Goal: Transaction & Acquisition: Register for event/course

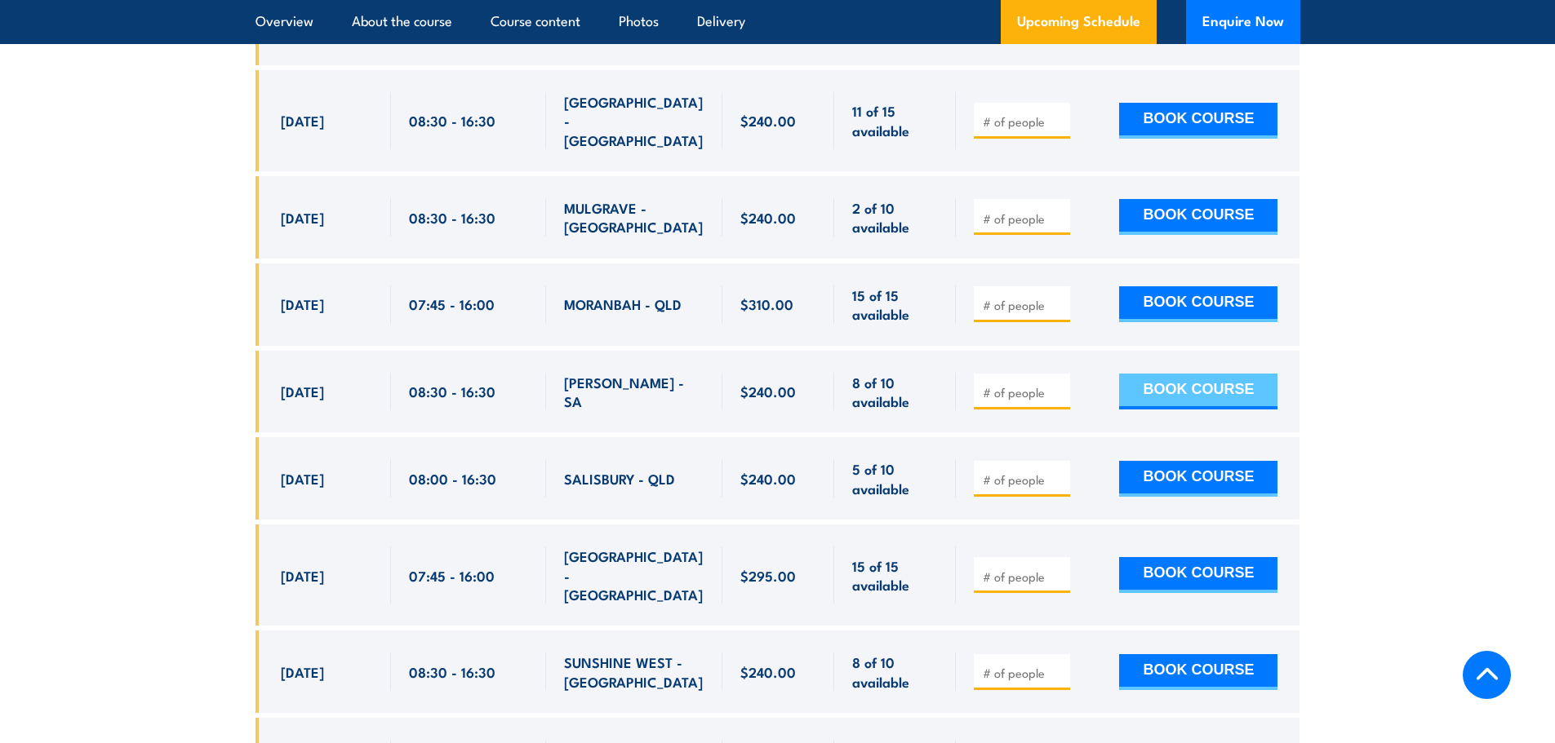
click at [1204, 374] on button "BOOK COURSE" at bounding box center [1198, 392] width 158 height 36
type input "1"
click at [1192, 374] on button "BOOK COURSE" at bounding box center [1198, 392] width 158 height 36
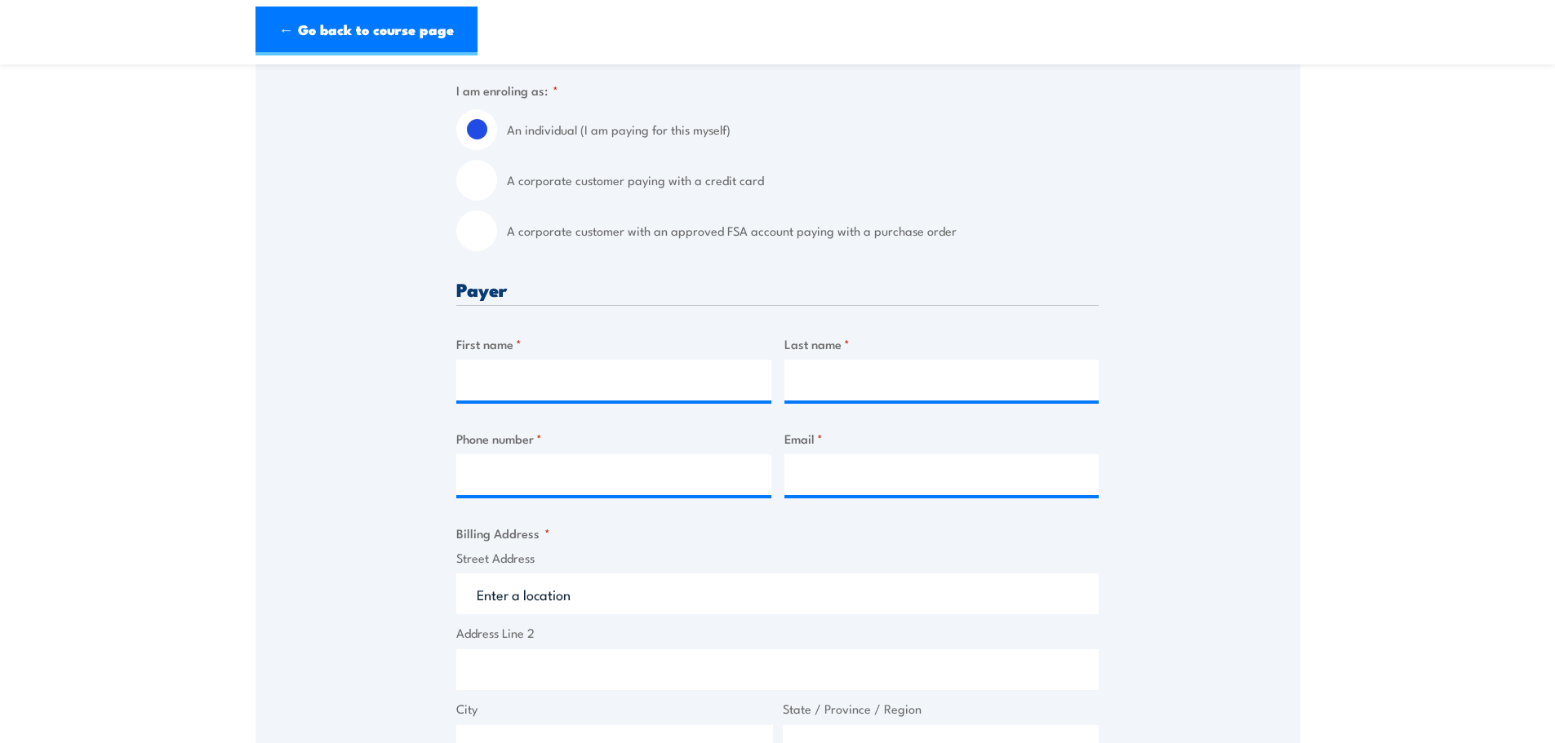
scroll to position [408, 0]
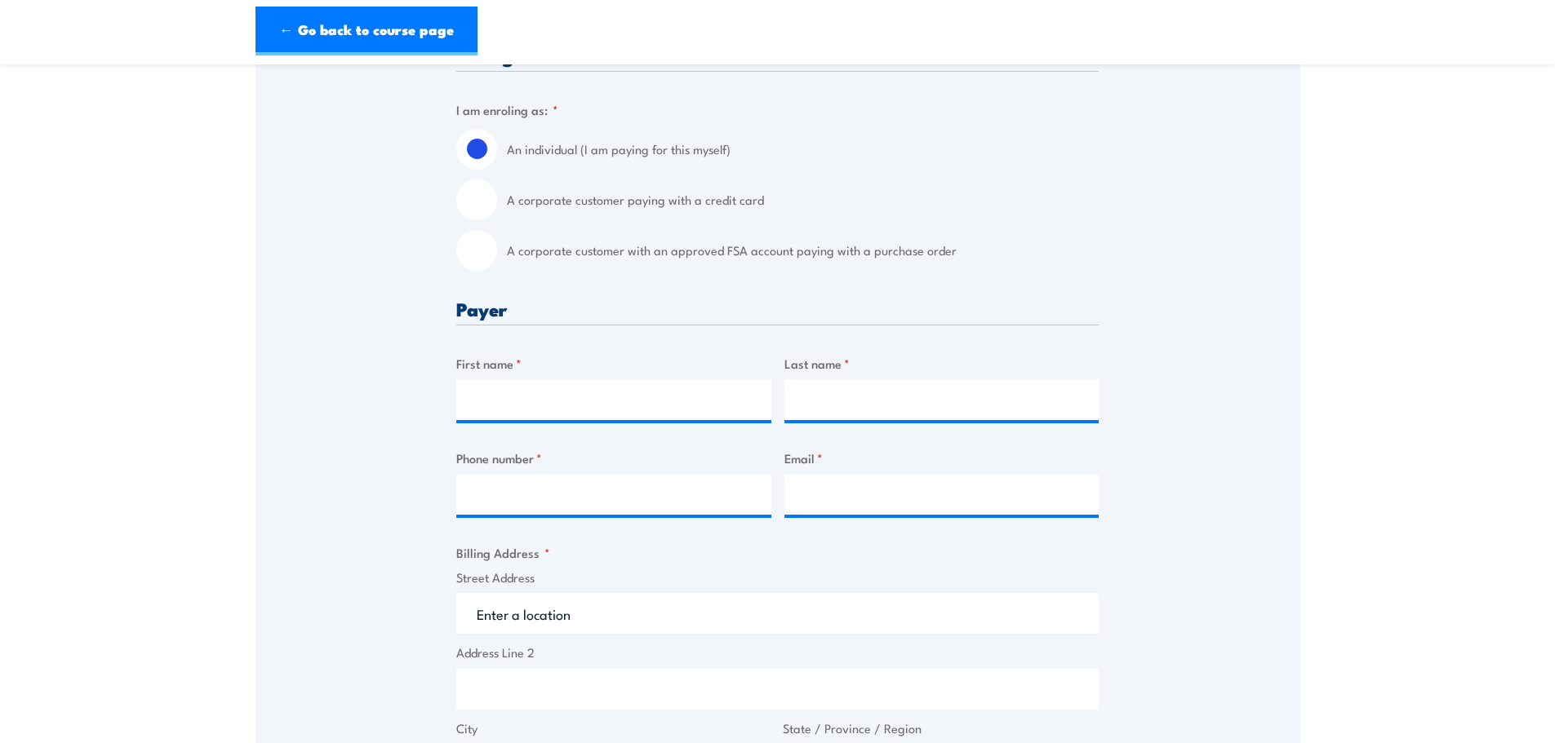
click at [480, 195] on input "A corporate customer paying with a credit card" at bounding box center [476, 200] width 41 height 41
radio input "true"
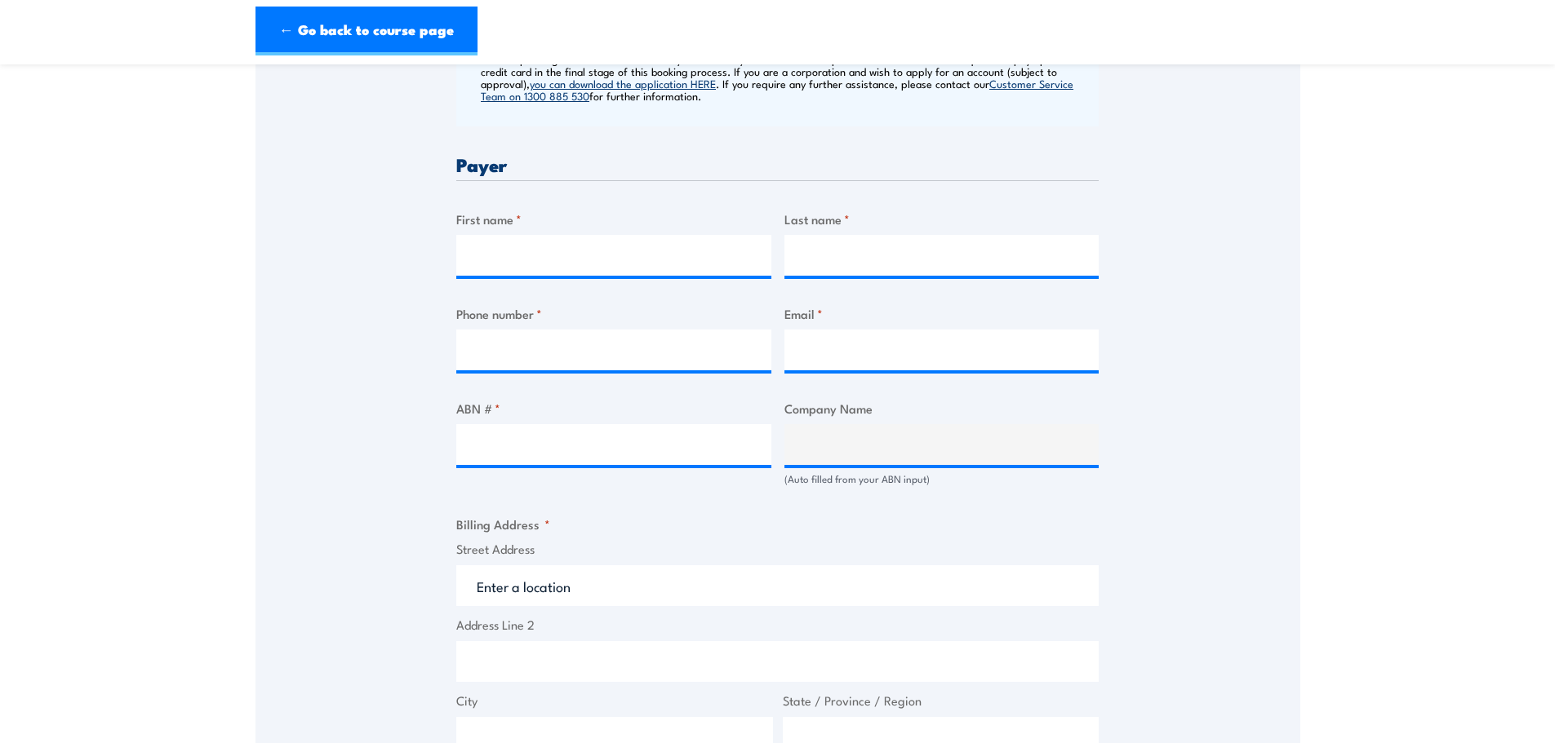
scroll to position [653, 0]
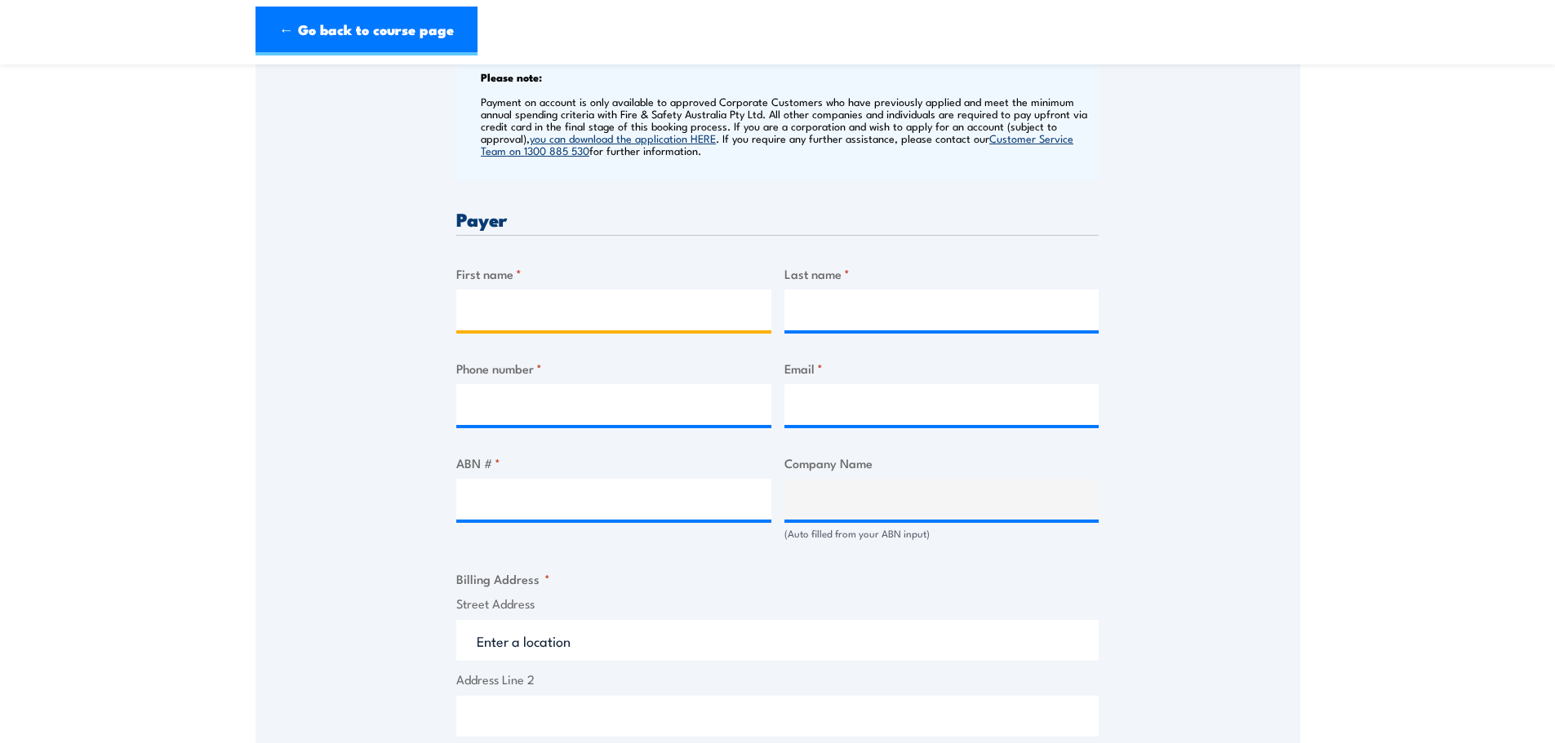
click at [511, 309] on input "First name *" at bounding box center [613, 310] width 315 height 41
type input "Peter"
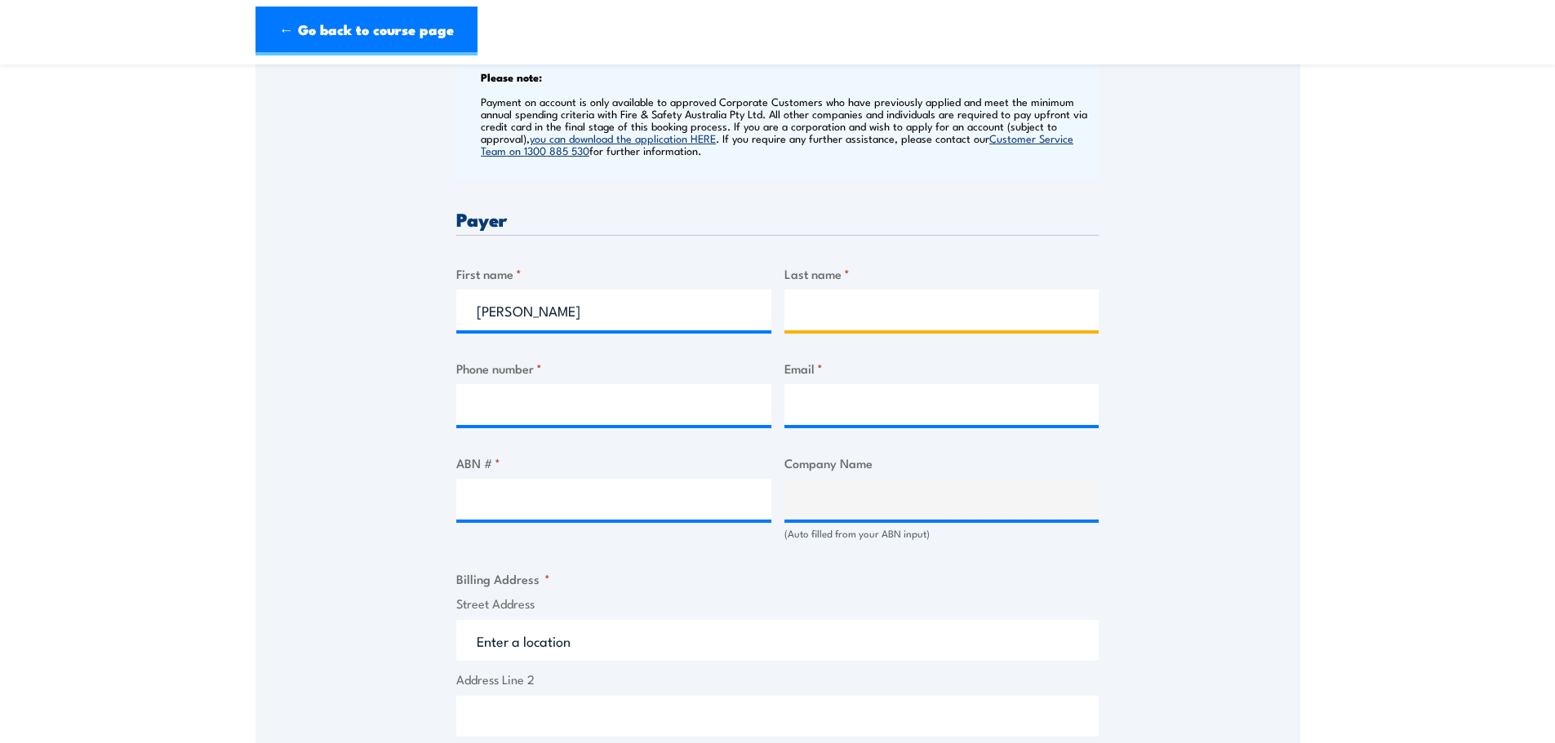
click at [821, 309] on input "Last name *" at bounding box center [941, 310] width 315 height 41
type input "Kiosses"
click at [552, 388] on input "Phone number *" at bounding box center [613, 404] width 315 height 41
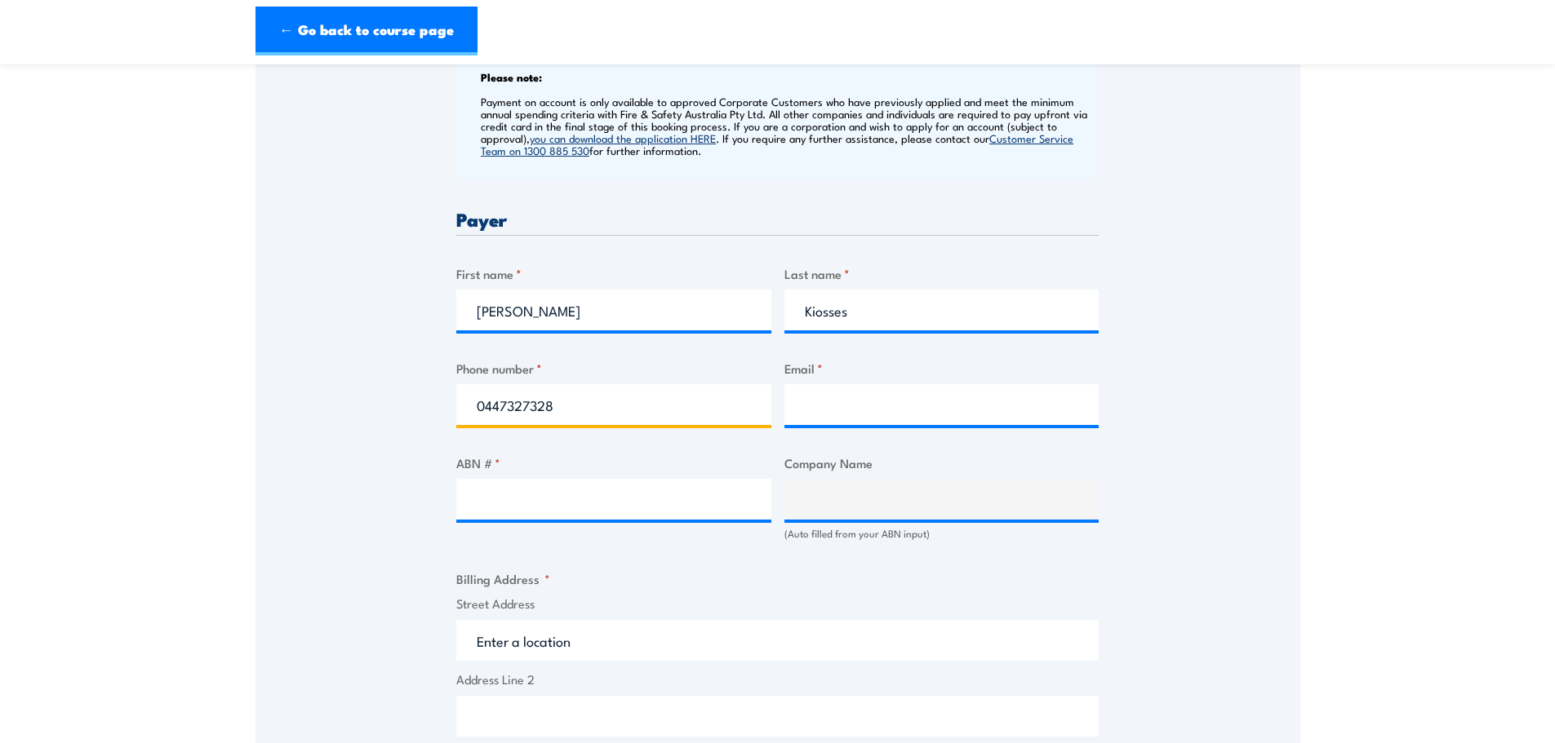
type input "0447327328"
click at [872, 404] on input "Email *" at bounding box center [941, 404] width 315 height 41
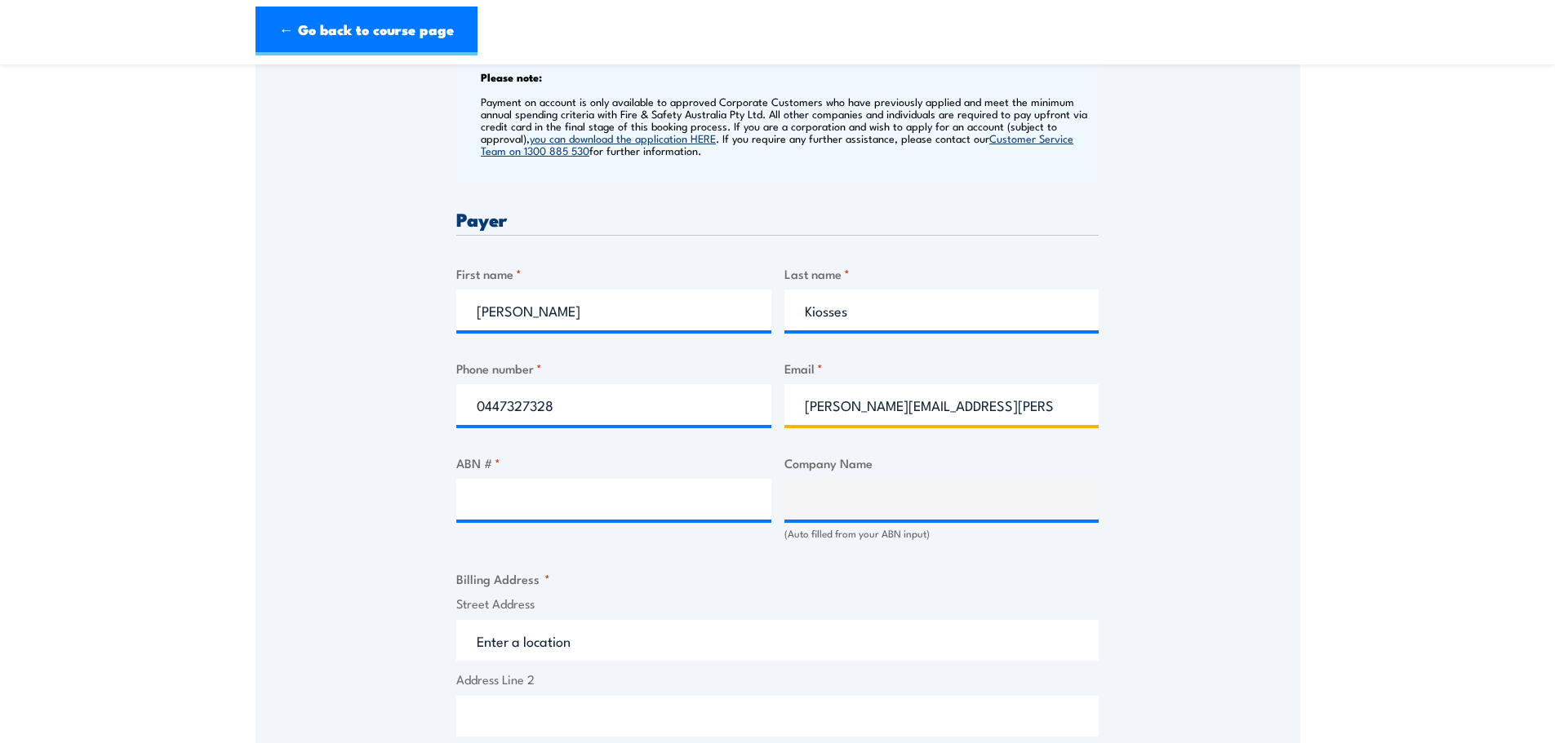
type input "peter.kiosses@worley.com"
click at [582, 496] on input "ABN # *" at bounding box center [613, 499] width 315 height 41
type input "50112723181"
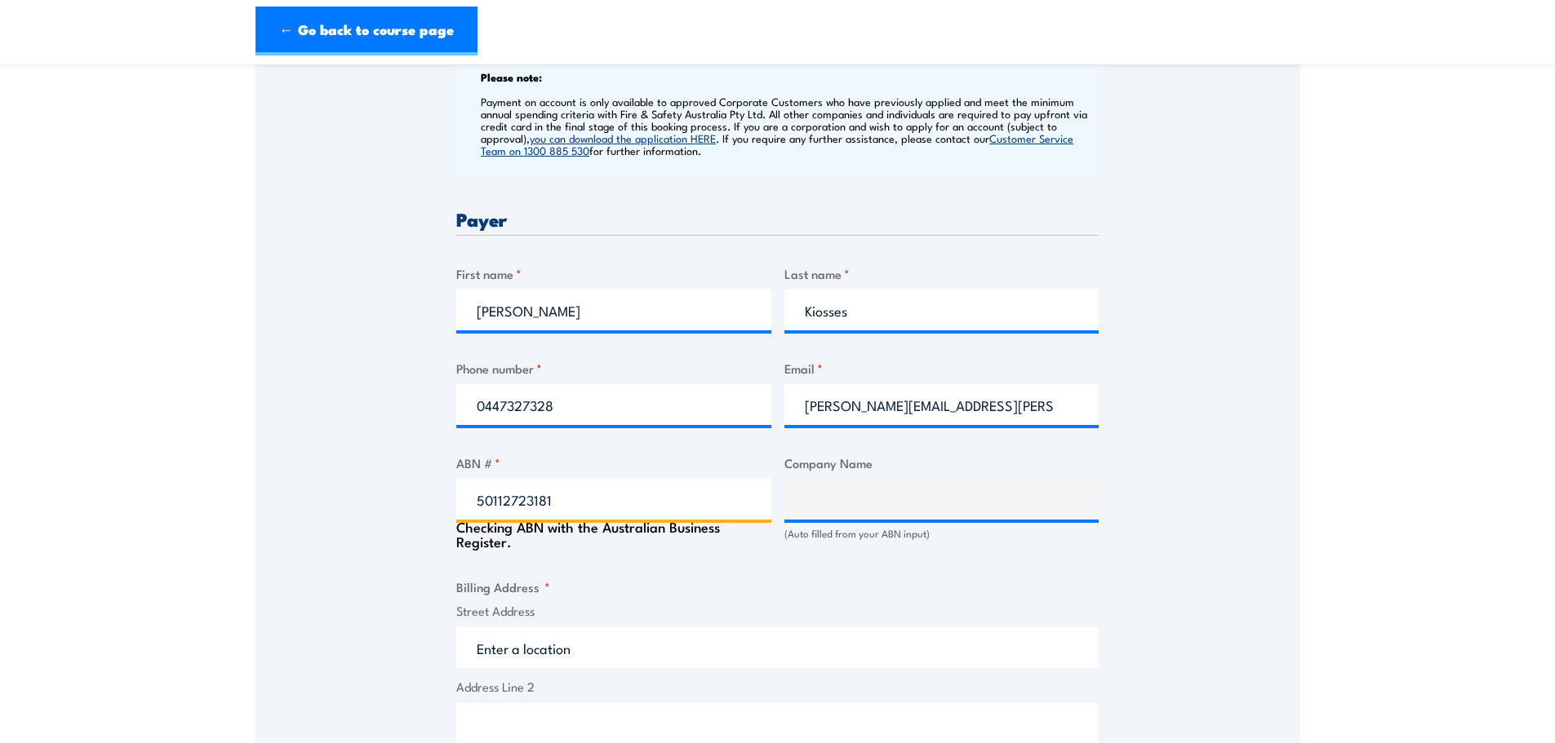
type input "WORLEY POWER SERVICES PTY LTD"
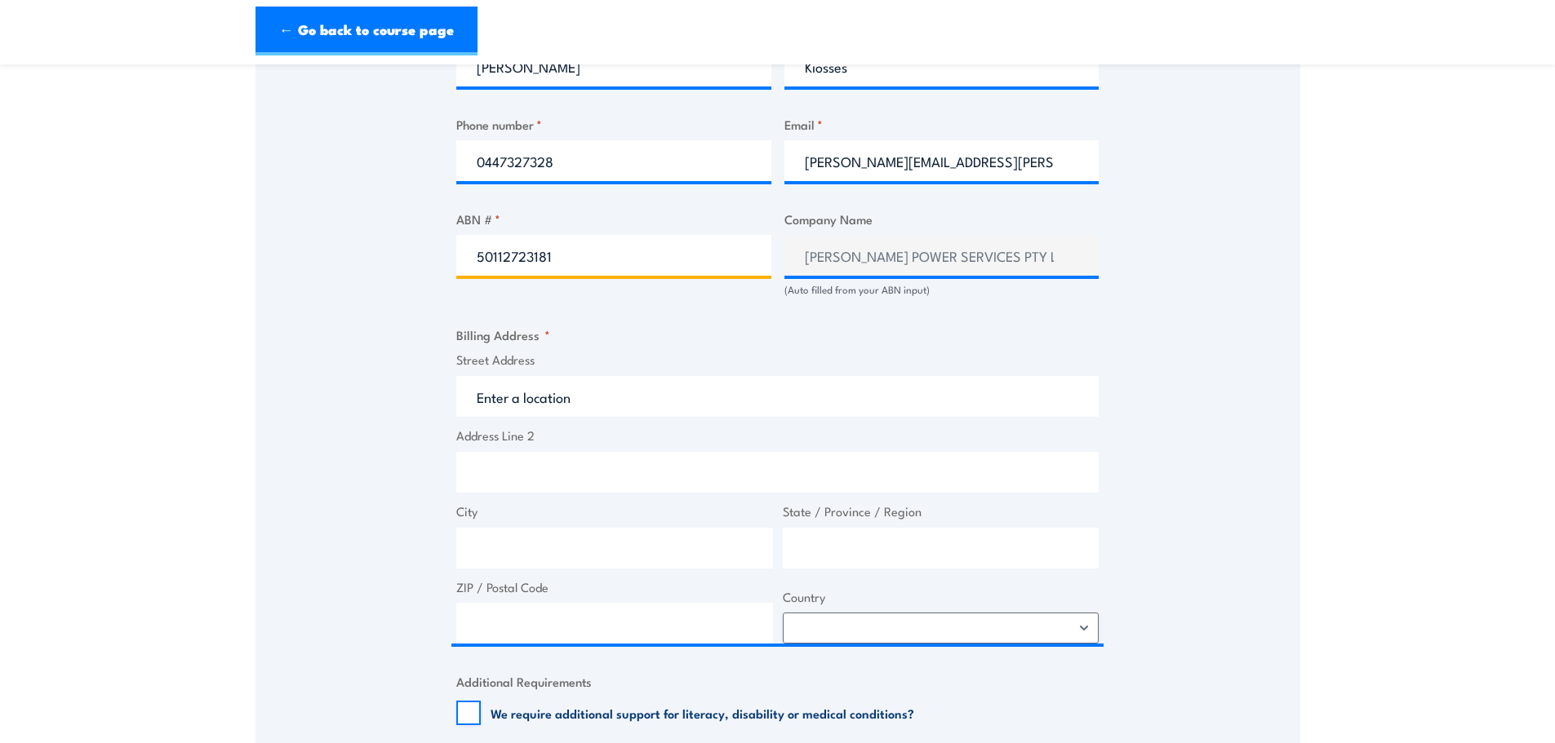
scroll to position [898, 0]
type input "50112723181"
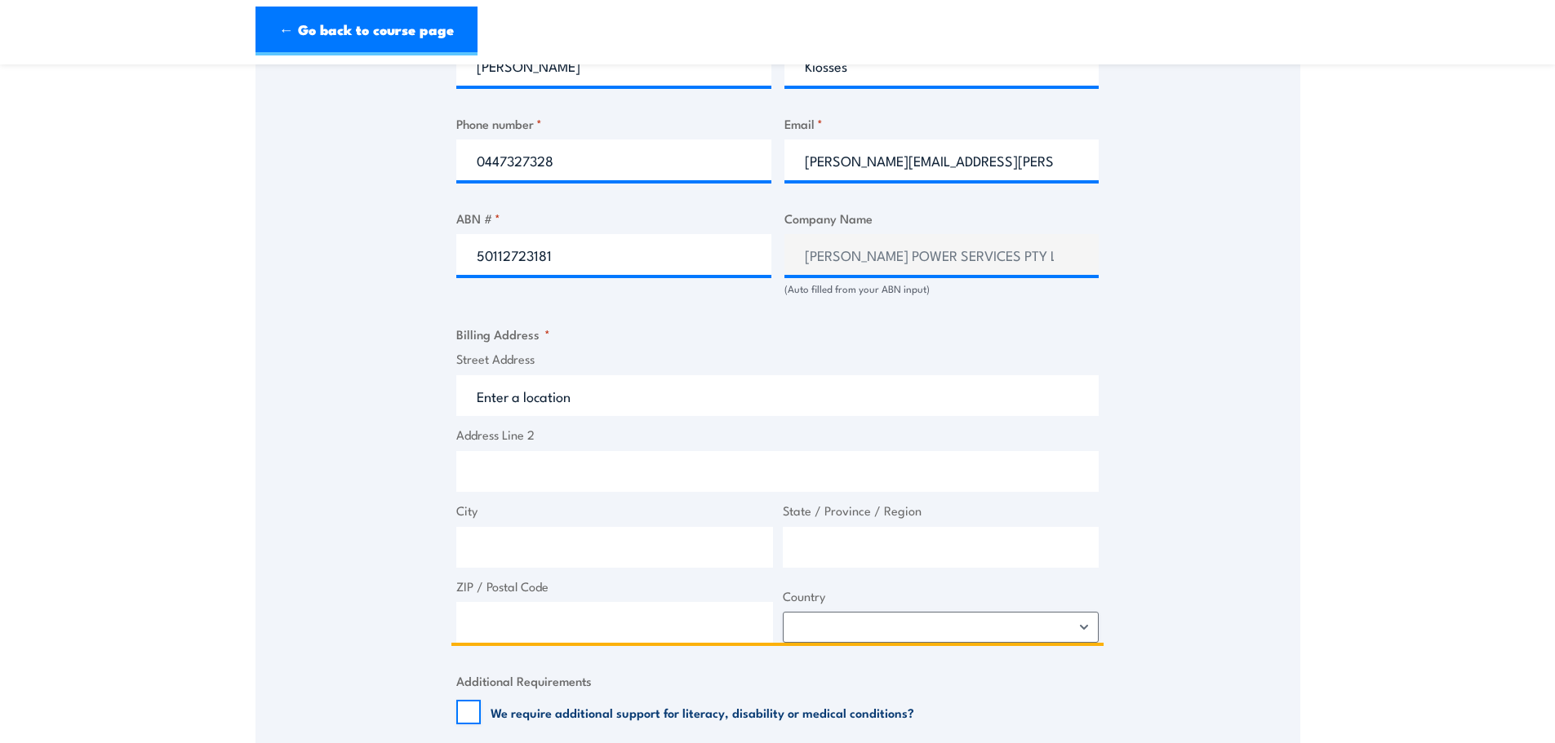
click at [605, 389] on input "Street Address" at bounding box center [777, 395] width 642 height 41
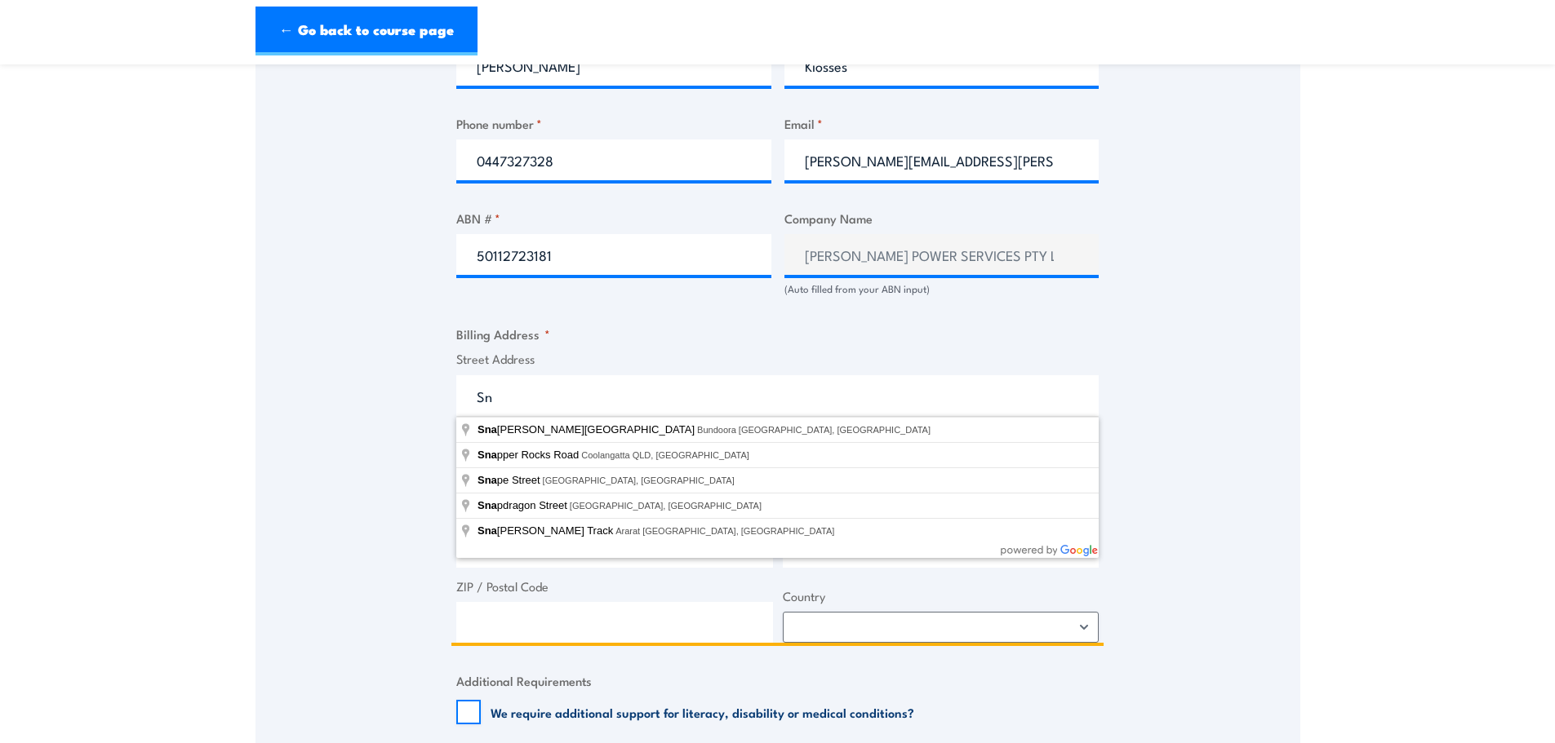
type input "S"
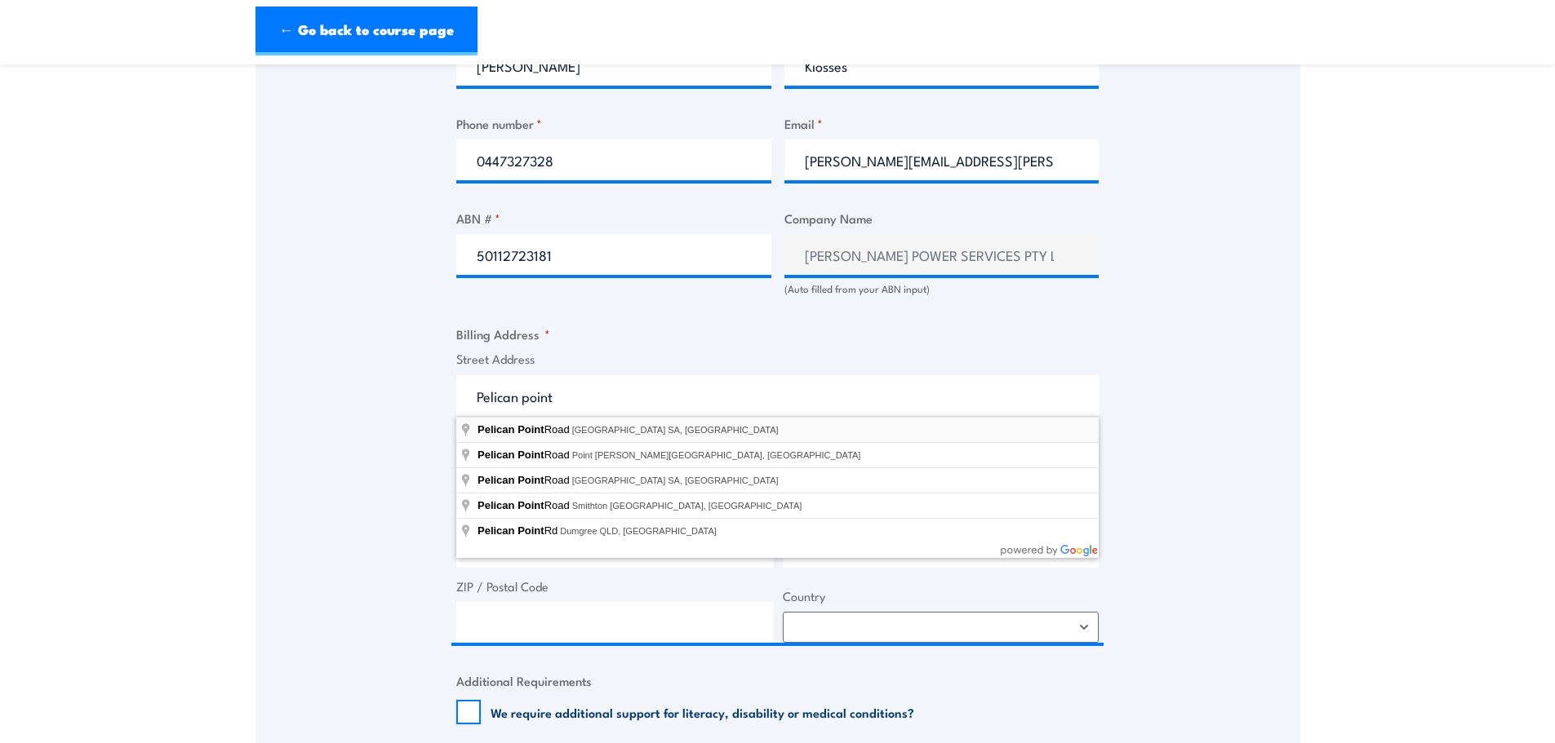
type input "Pelican Point Road, Outer Harbor SA, Australia"
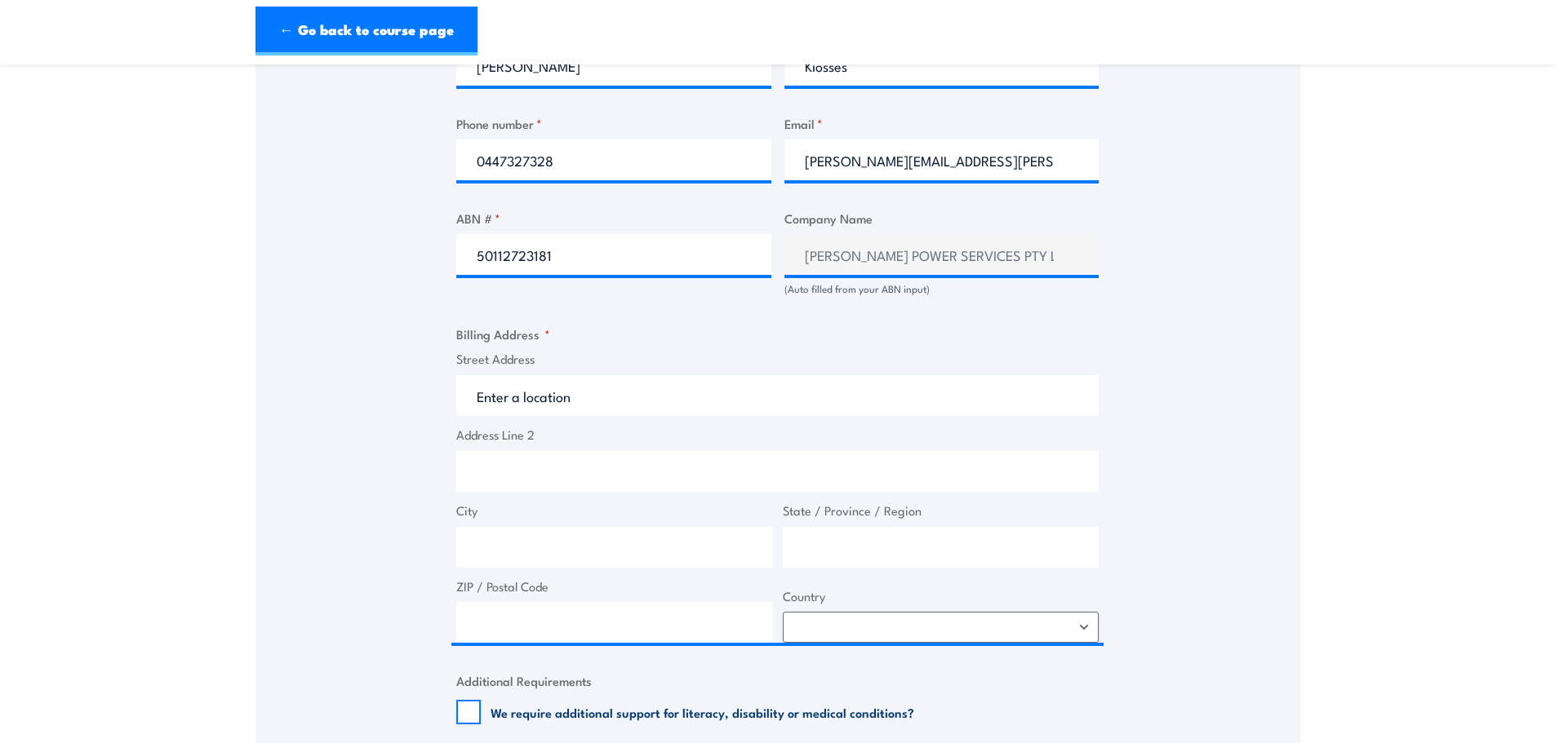
type input "Pelican Point Rd"
type input "Outer Harbor"
type input "South Australia"
type input "5018"
select select "Australia"
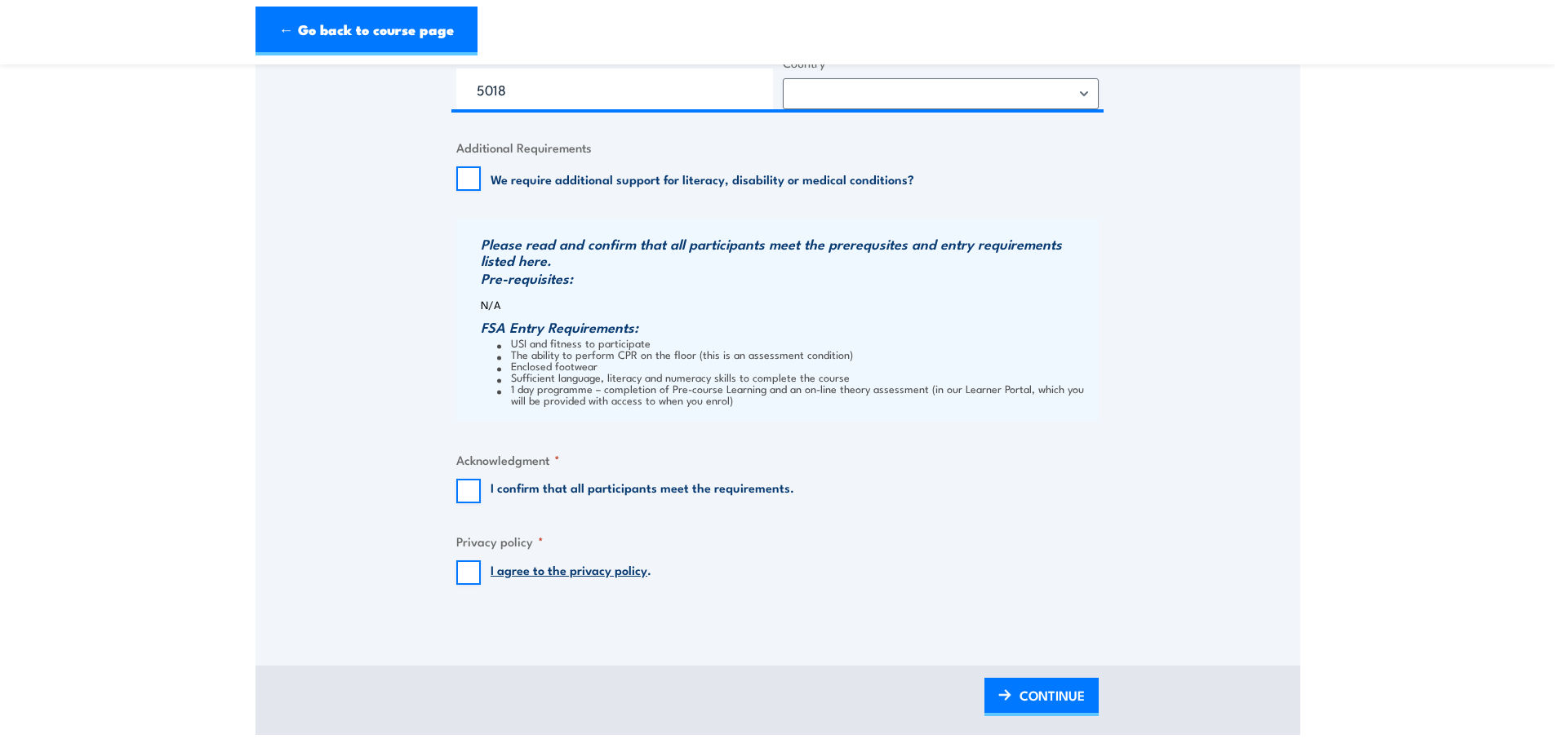
scroll to position [1469, 0]
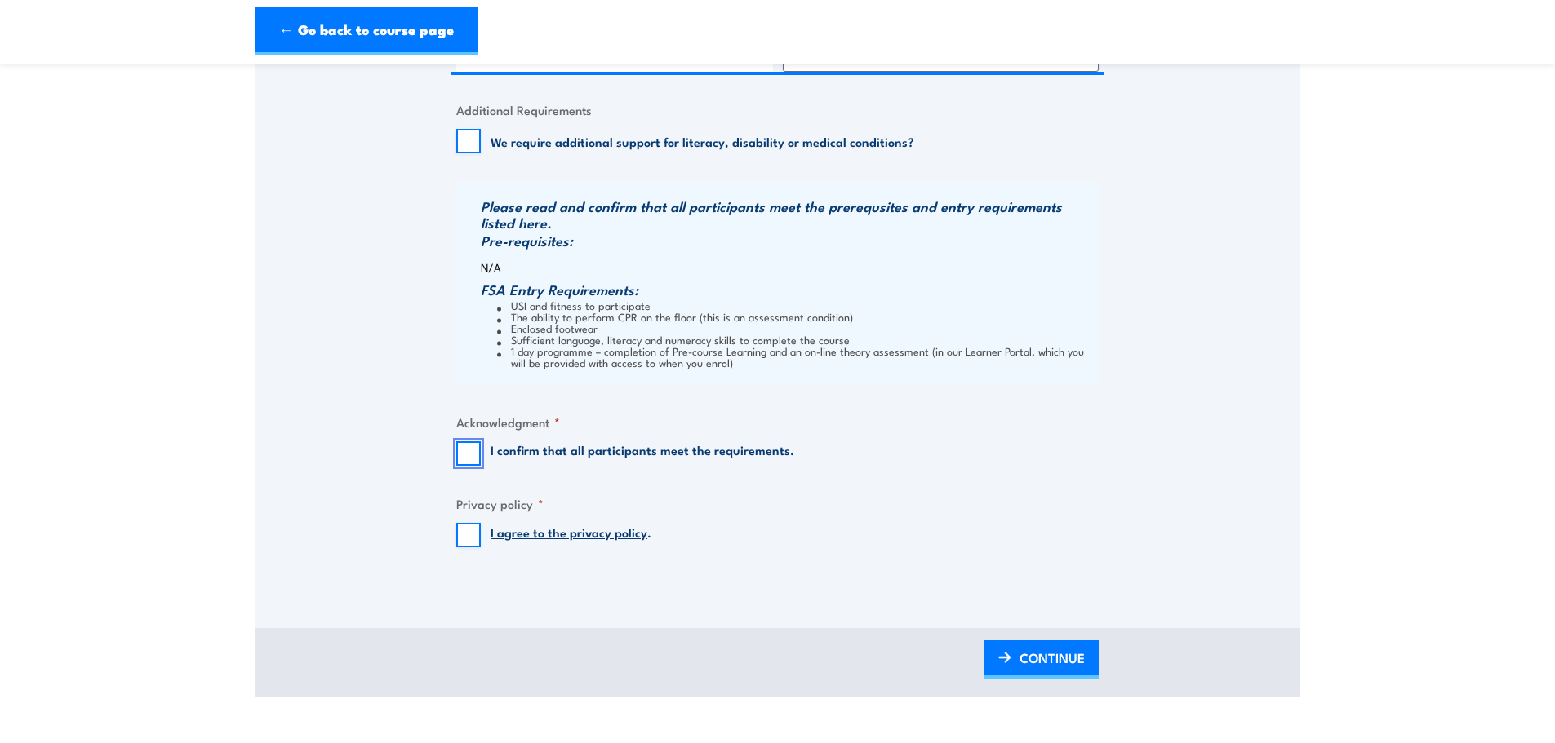
click at [467, 450] on input "I confirm that all participants meet the requirements." at bounding box center [468, 453] width 24 height 24
checkbox input "true"
click at [469, 539] on input "I agree to the privacy policy ." at bounding box center [468, 535] width 24 height 24
checkbox input "true"
click at [1030, 655] on span "CONTINUE" at bounding box center [1051, 658] width 65 height 43
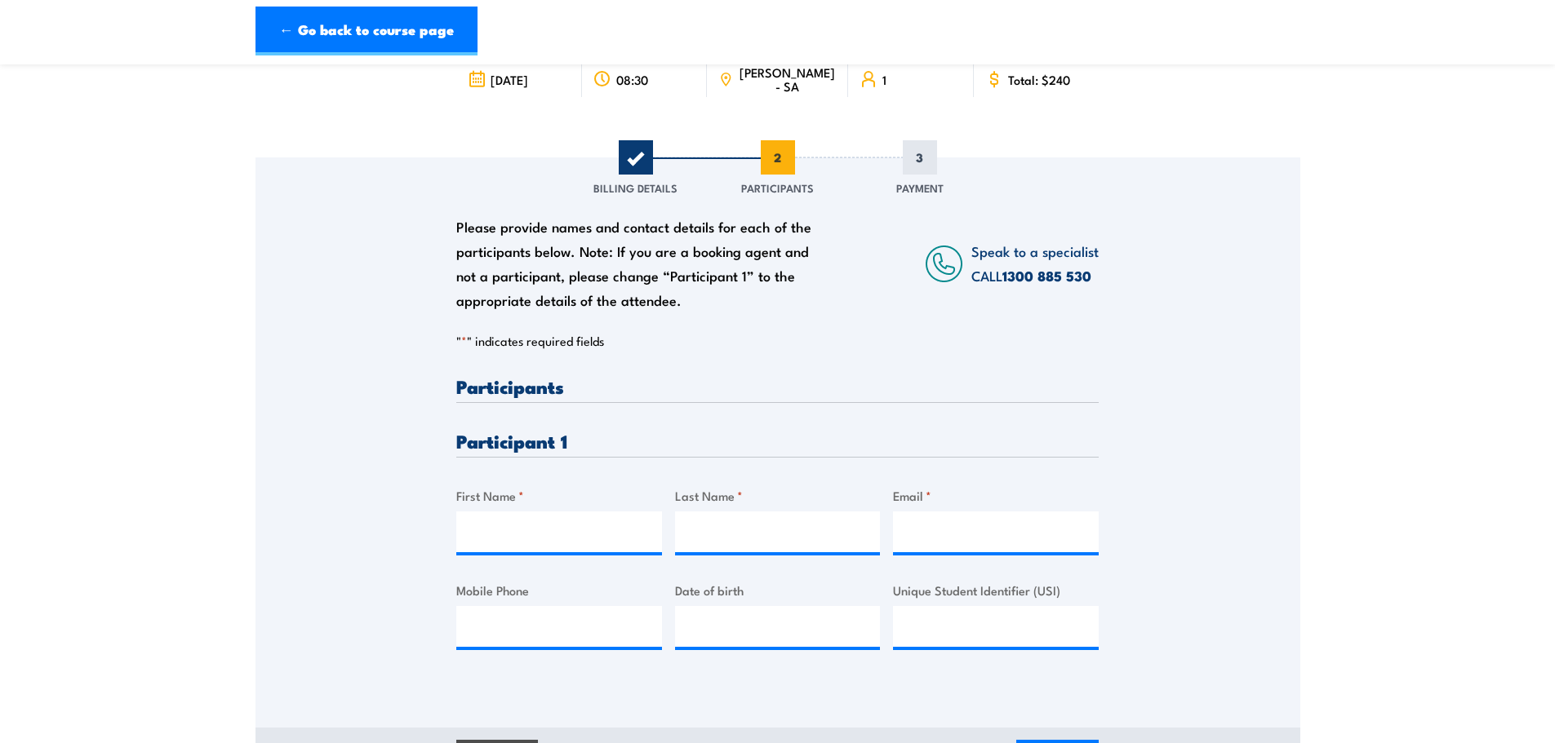
scroll to position [82, 0]
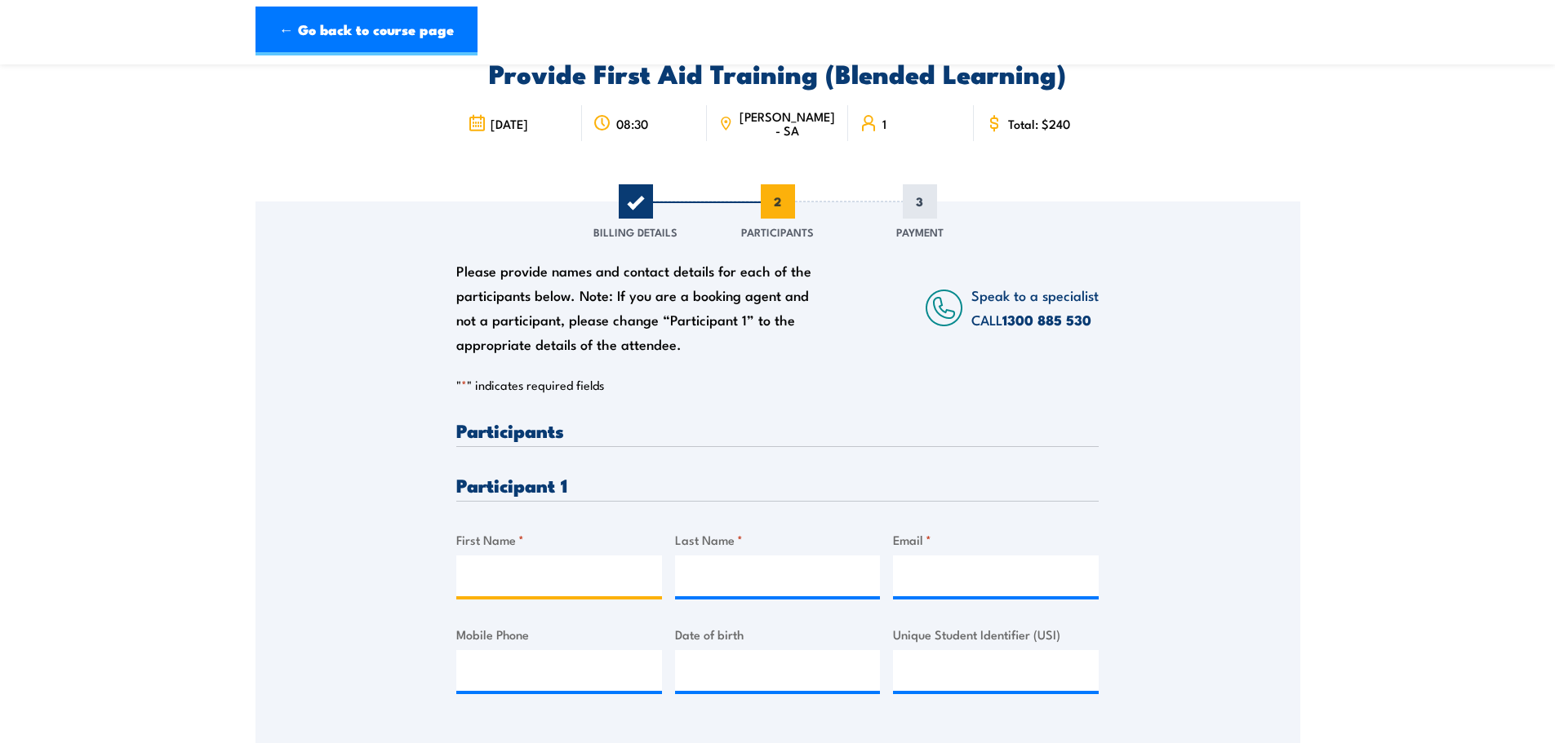
click at [553, 570] on input "First Name *" at bounding box center [559, 576] width 206 height 41
type input "Peter"
type input "Kiosses"
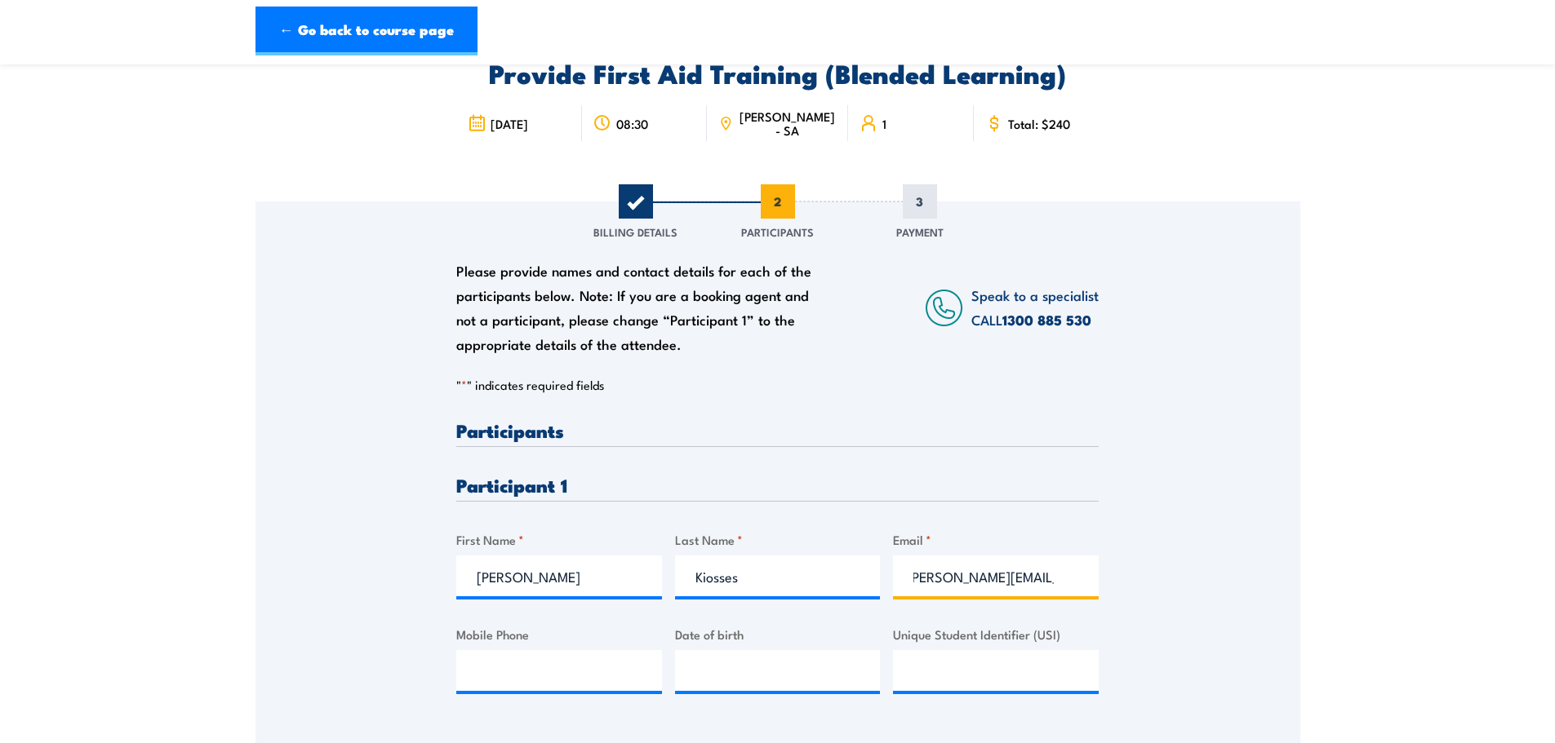
scroll to position [0, 17]
type input "peter.kiosses@worley.com"
click at [511, 669] on input "Mobile Phone" at bounding box center [559, 670] width 206 height 41
type input "0447327328"
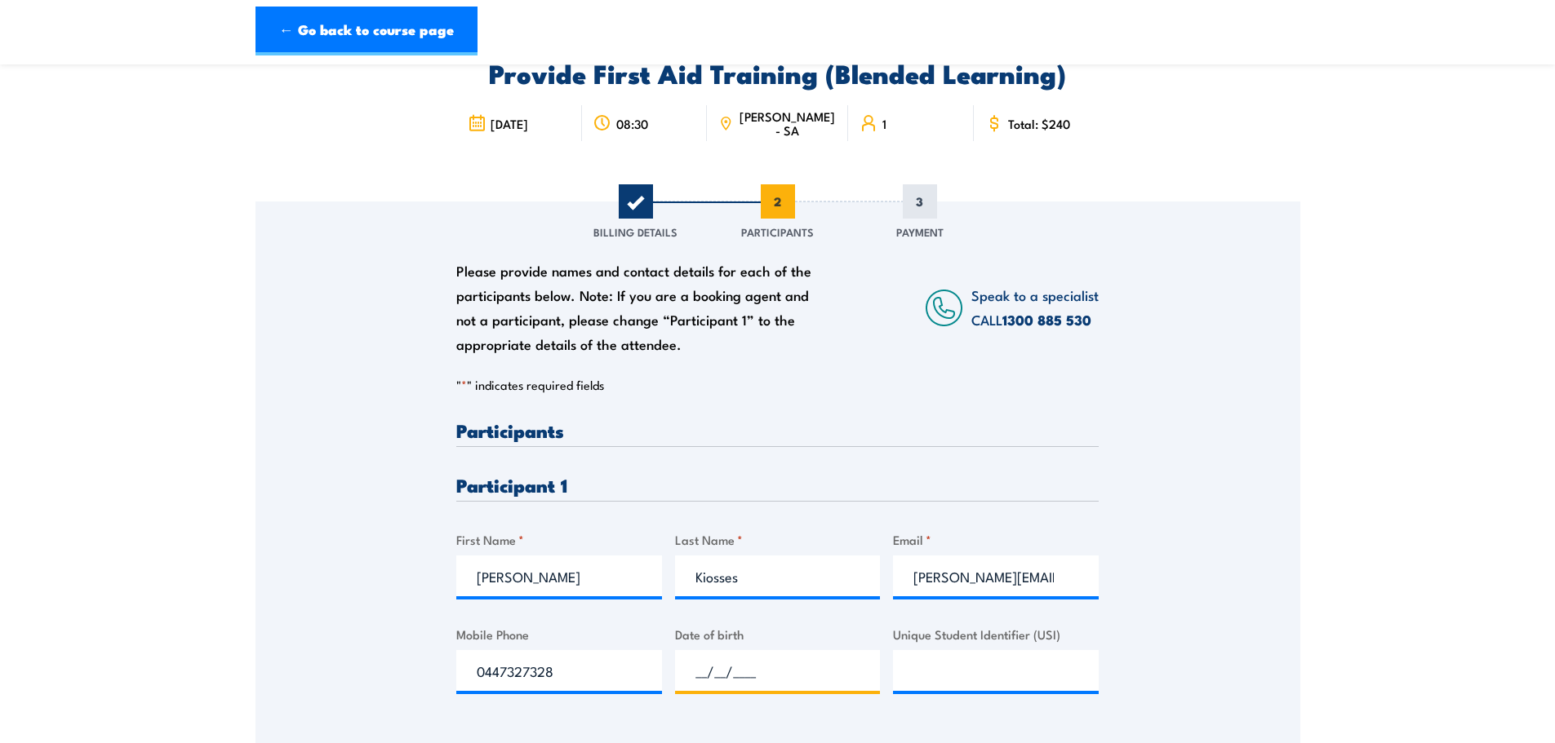
click at [683, 681] on input "__/__/____" at bounding box center [778, 670] width 206 height 41
type input "27/01/1963"
click at [919, 671] on input "Unique Student Identifier (USI)" at bounding box center [996, 670] width 206 height 41
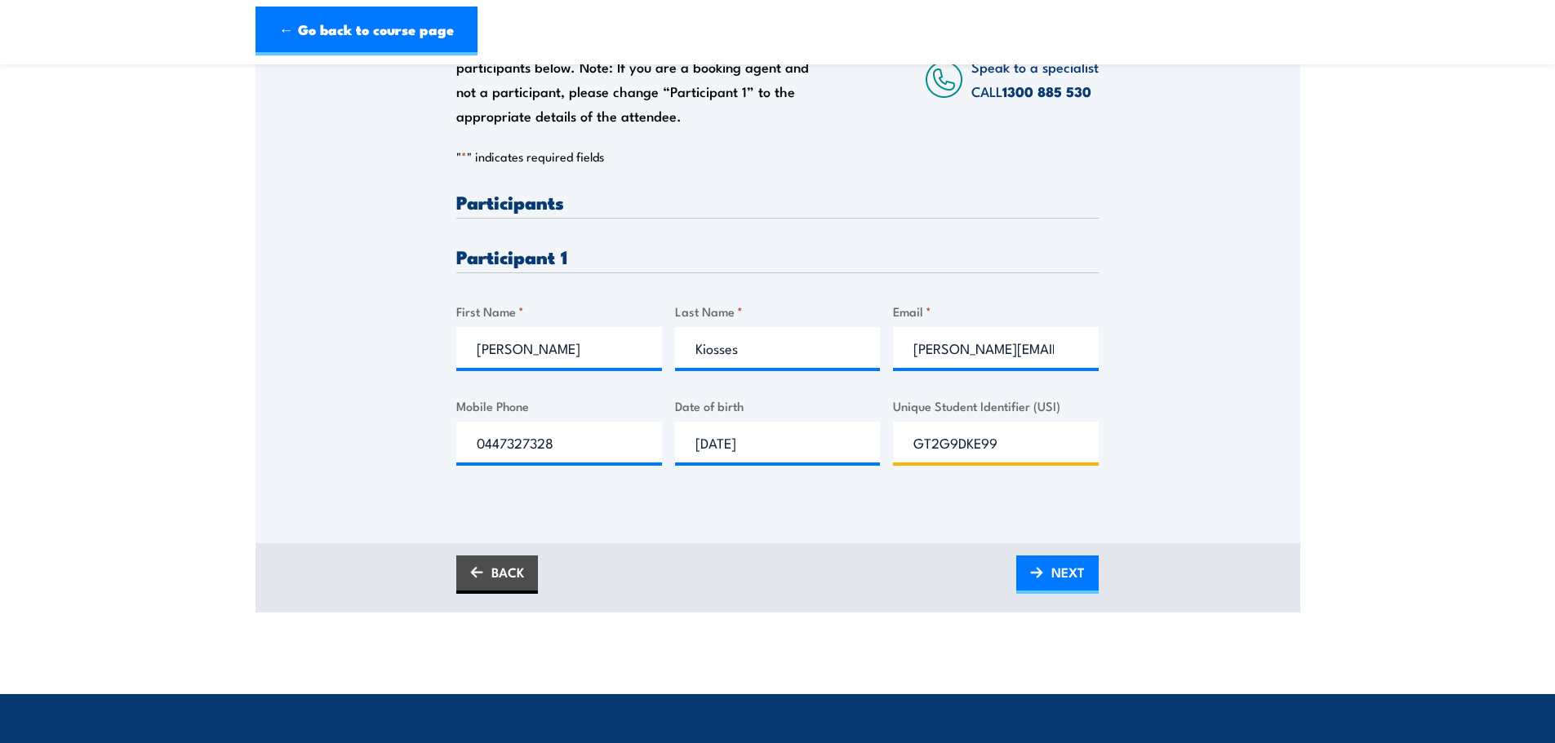
scroll to position [408, 0]
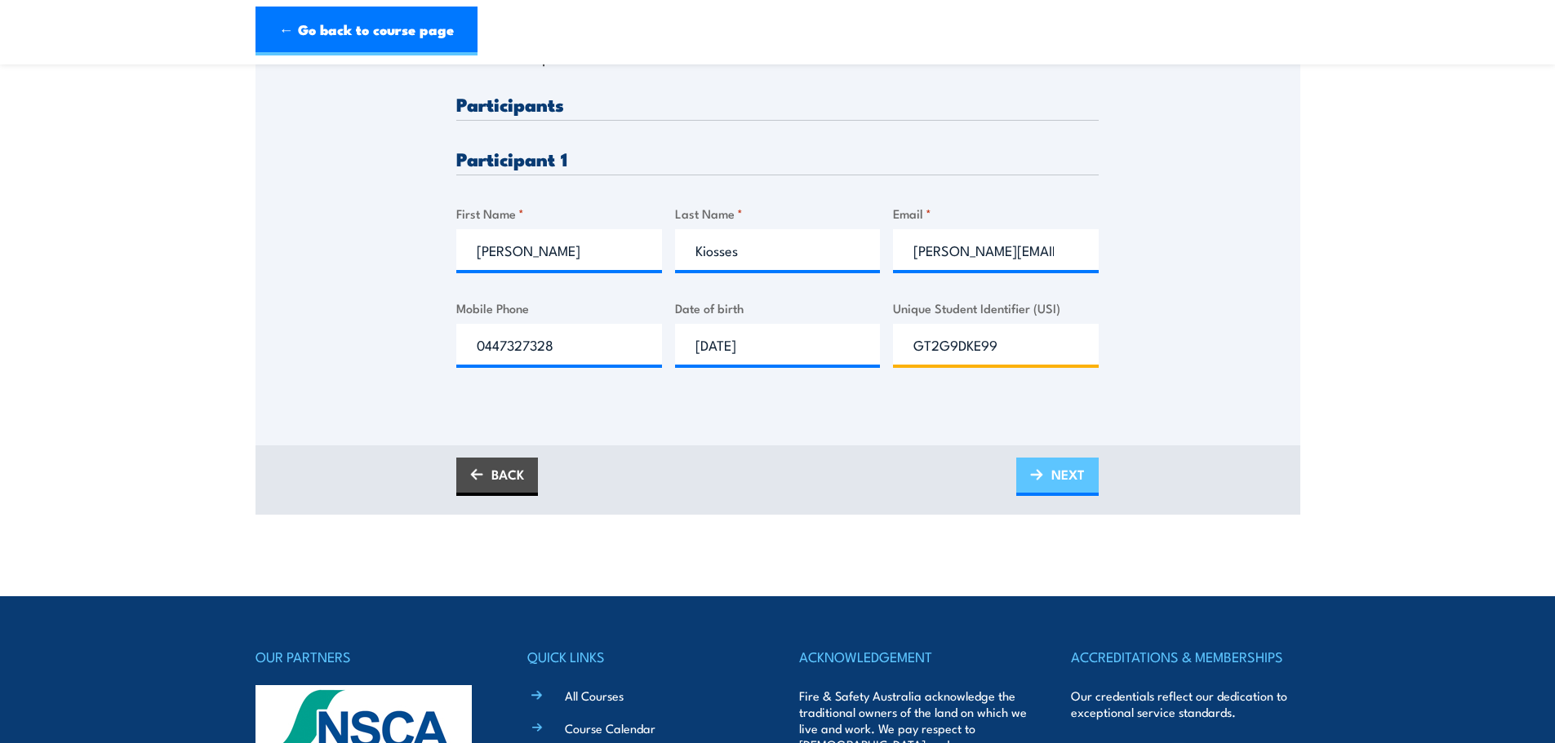
type input "GT2G9DKE99"
click at [1062, 464] on span "NEXT" at bounding box center [1067, 474] width 33 height 43
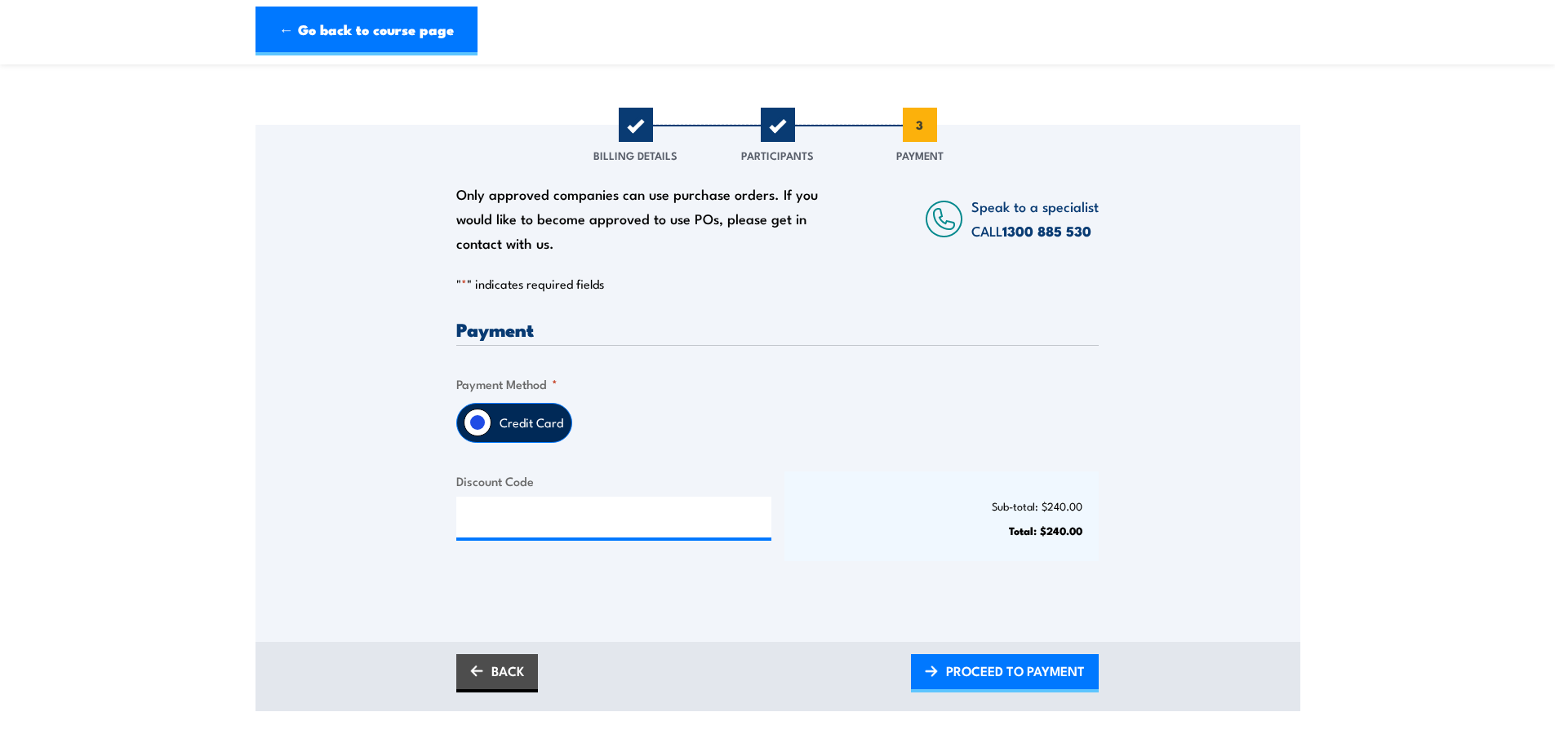
scroll to position [163, 0]
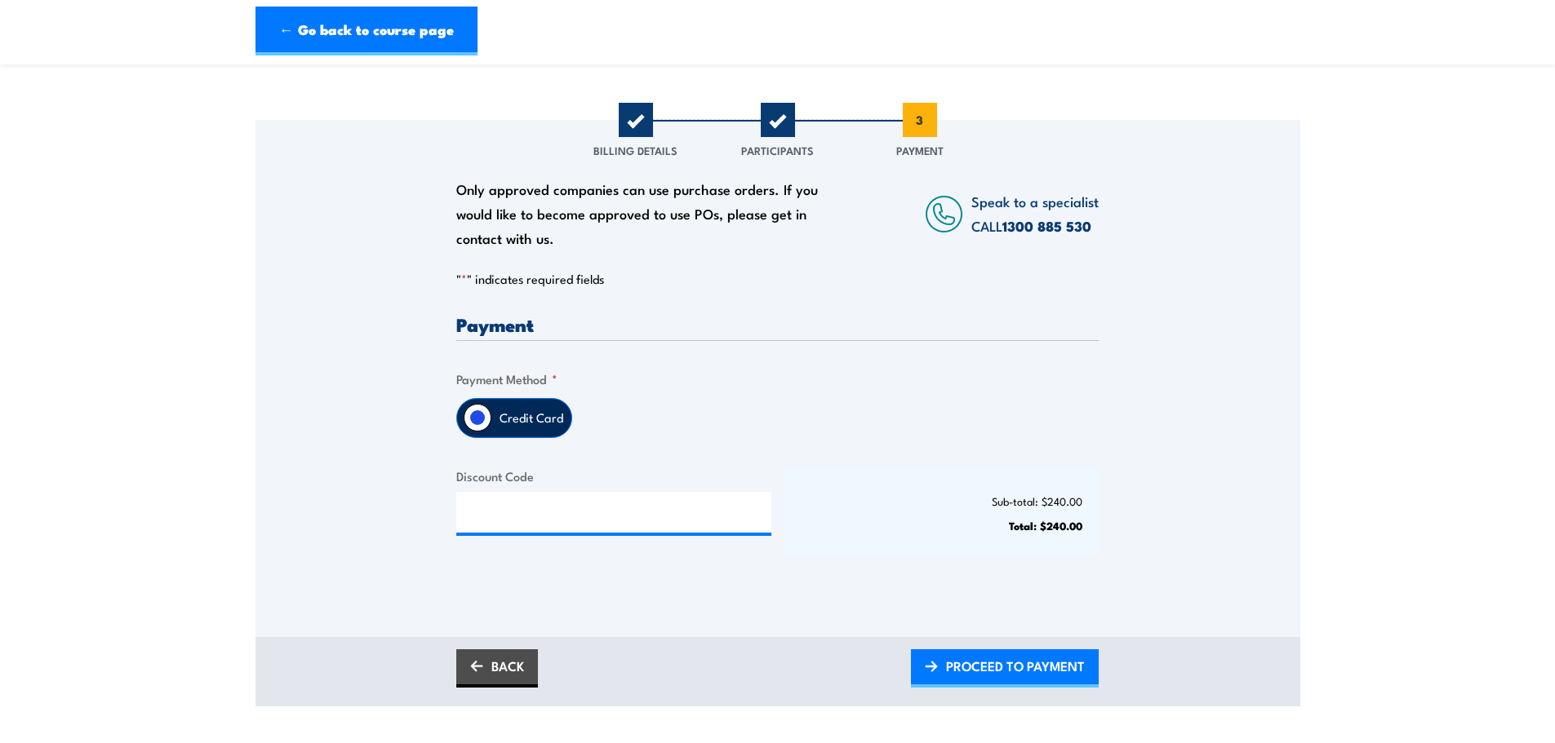
click at [518, 418] on label "Credit Card" at bounding box center [531, 418] width 80 height 38
click at [491, 418] on input "Credit Card" at bounding box center [478, 418] width 28 height 28
click at [1017, 677] on span "PROCEED TO PAYMENT" at bounding box center [1015, 666] width 139 height 43
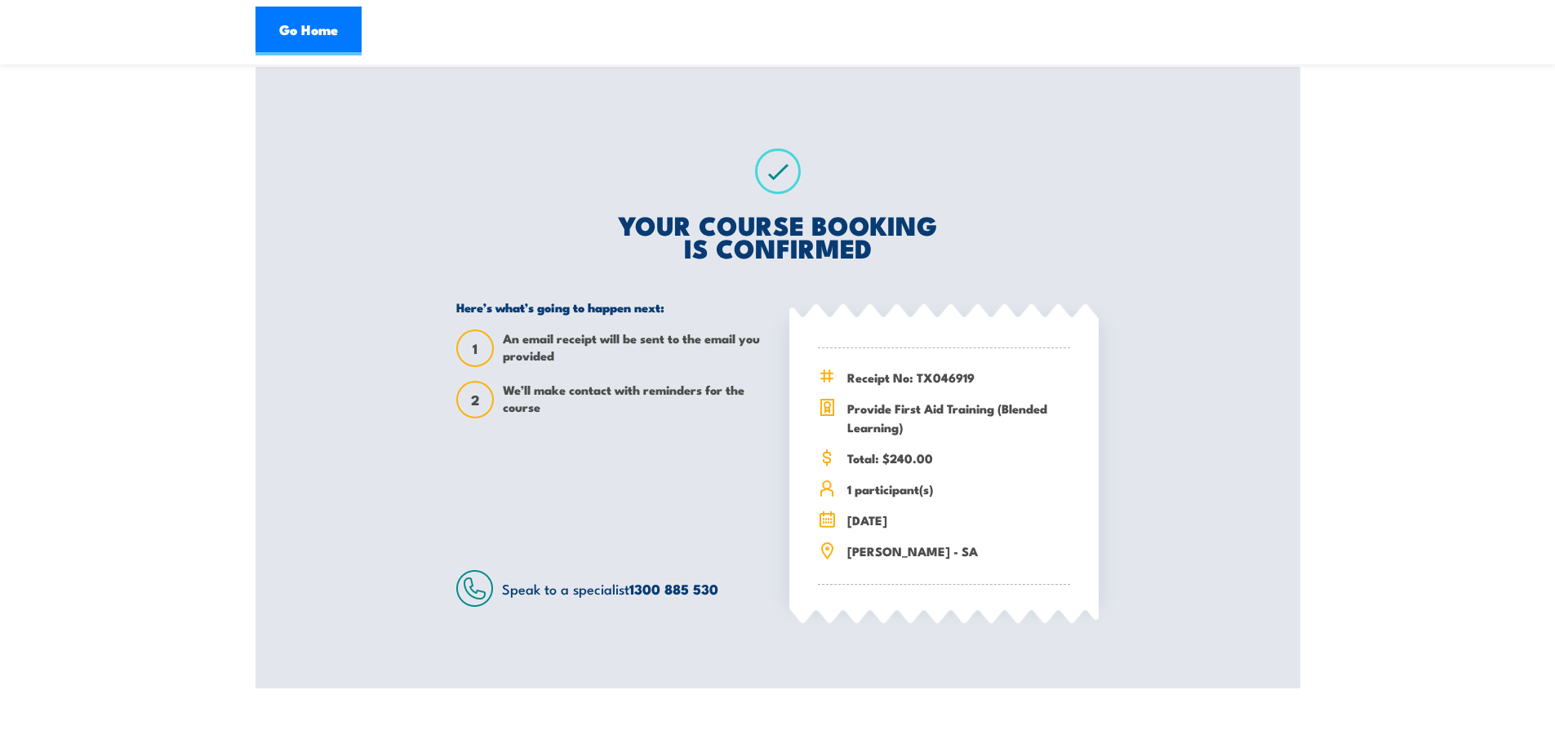
scroll to position [245, 0]
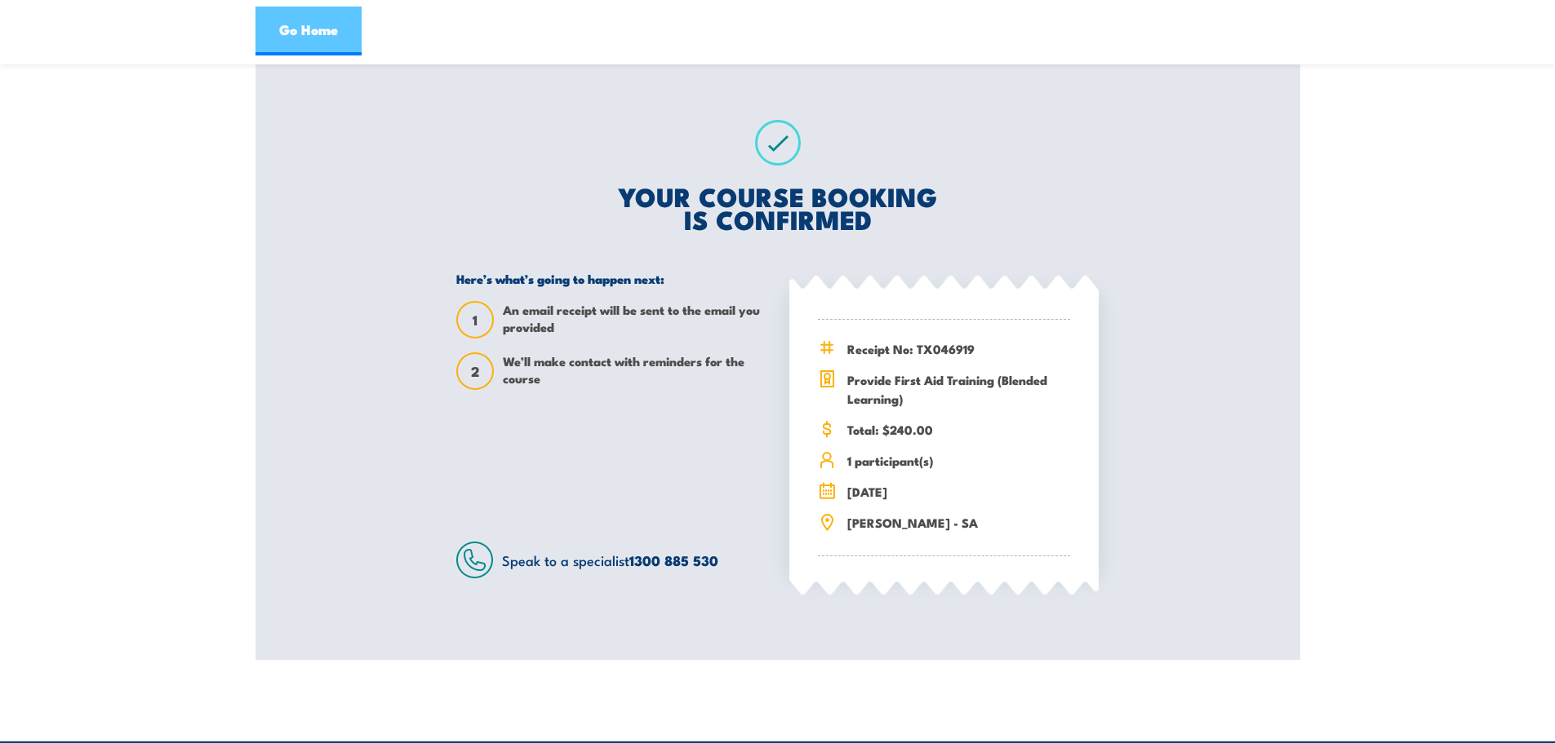
click at [308, 20] on link "Go Home" at bounding box center [308, 31] width 106 height 49
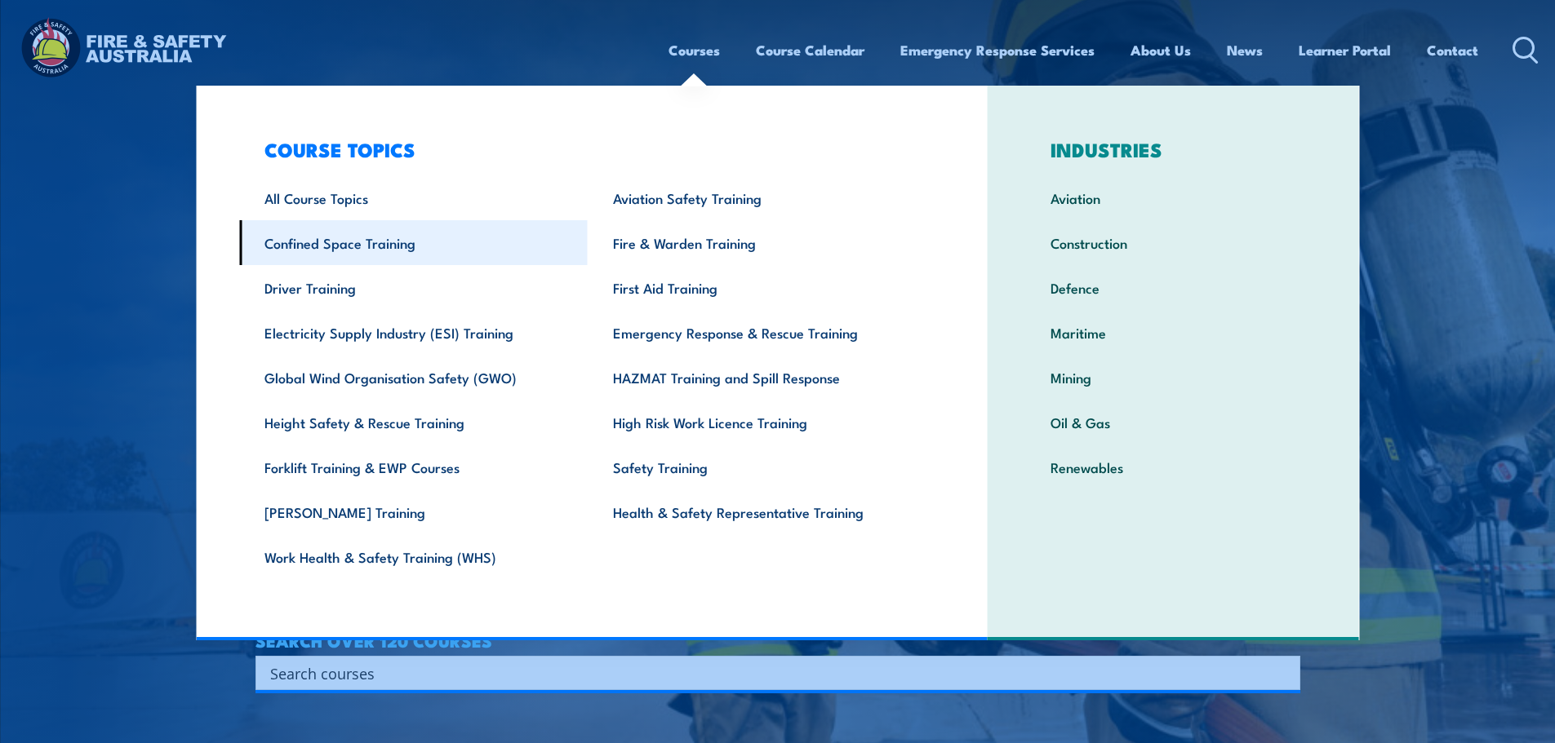
click at [404, 242] on link "Confined Space Training" at bounding box center [413, 242] width 348 height 45
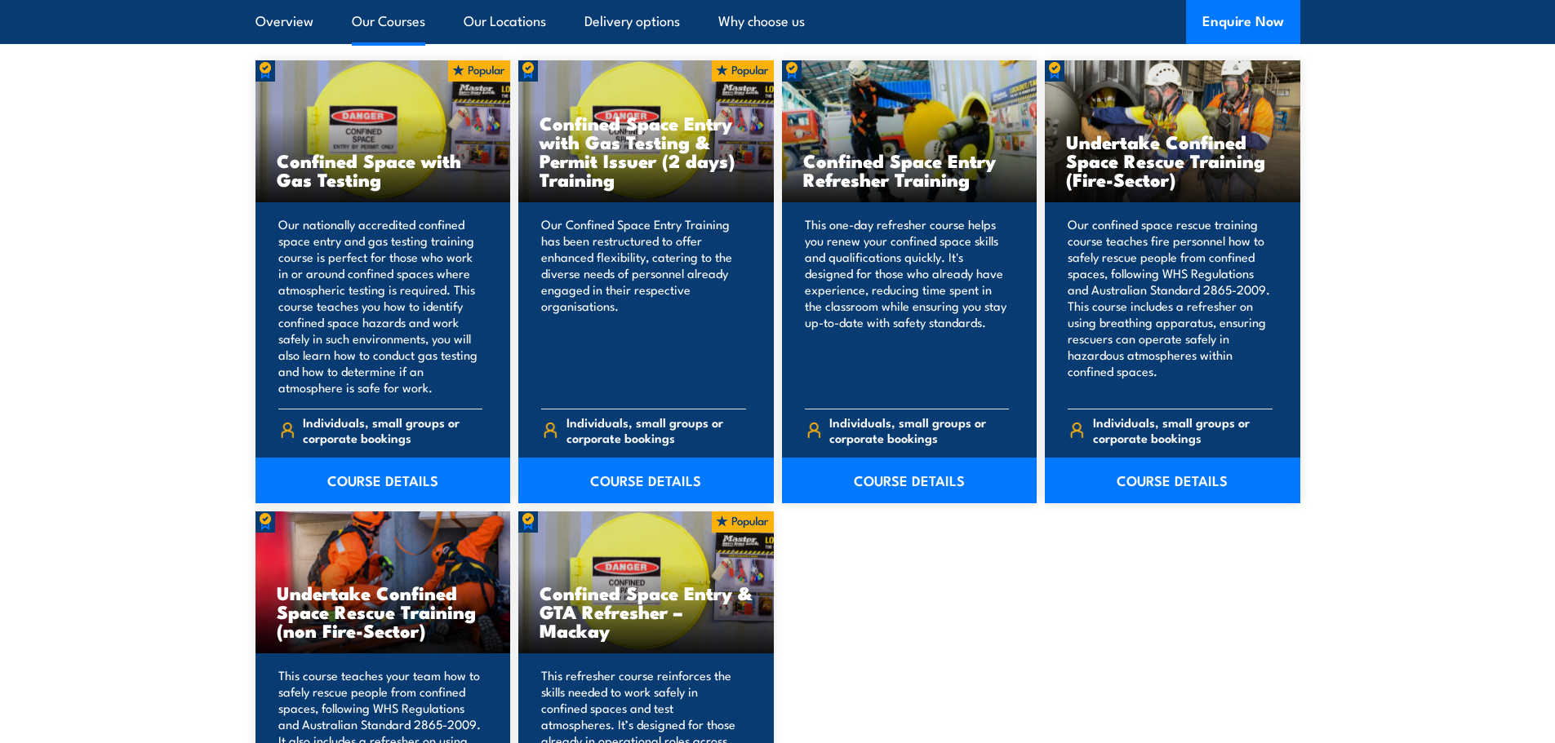
scroll to position [1306, 0]
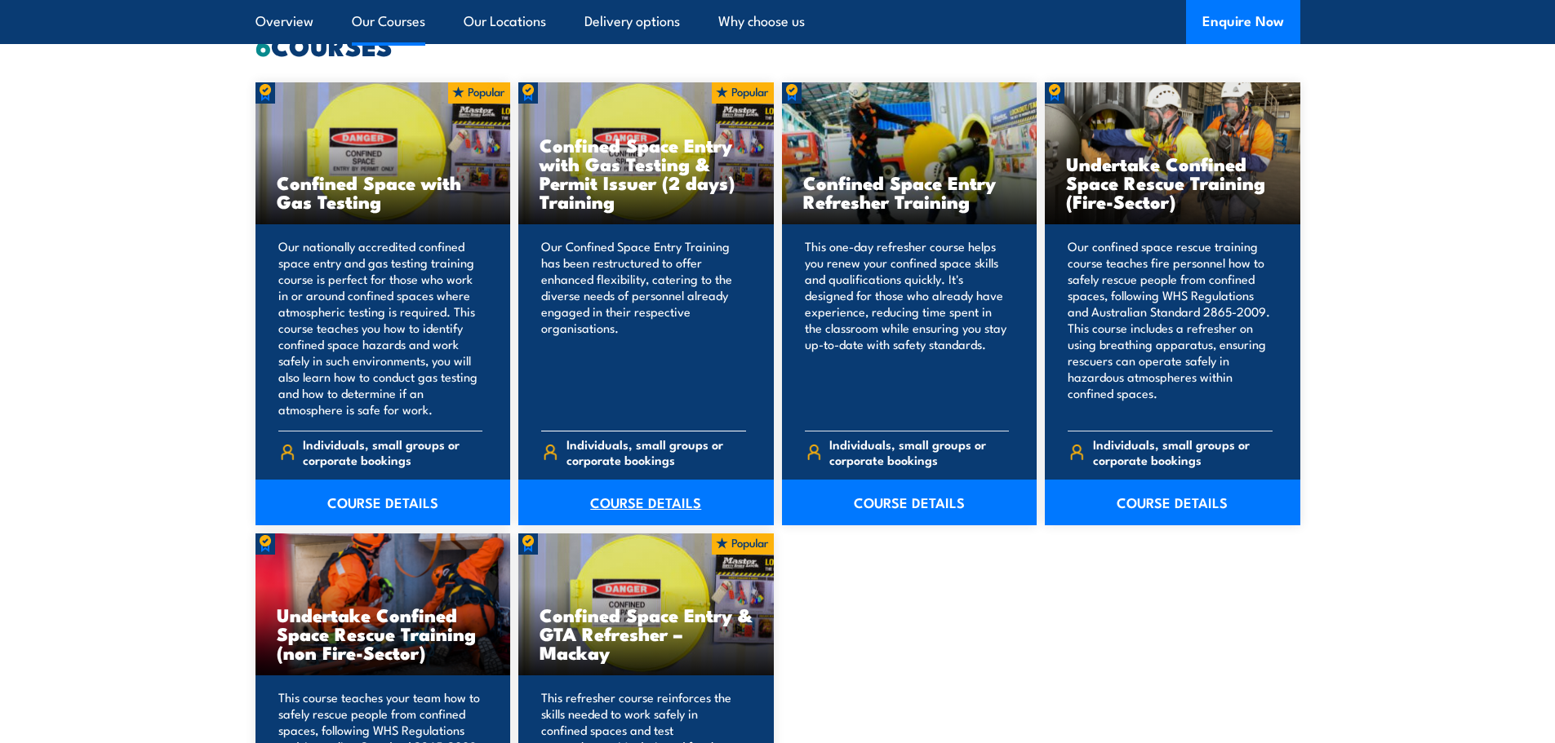
click at [637, 497] on link "COURSE DETAILS" at bounding box center [645, 503] width 255 height 46
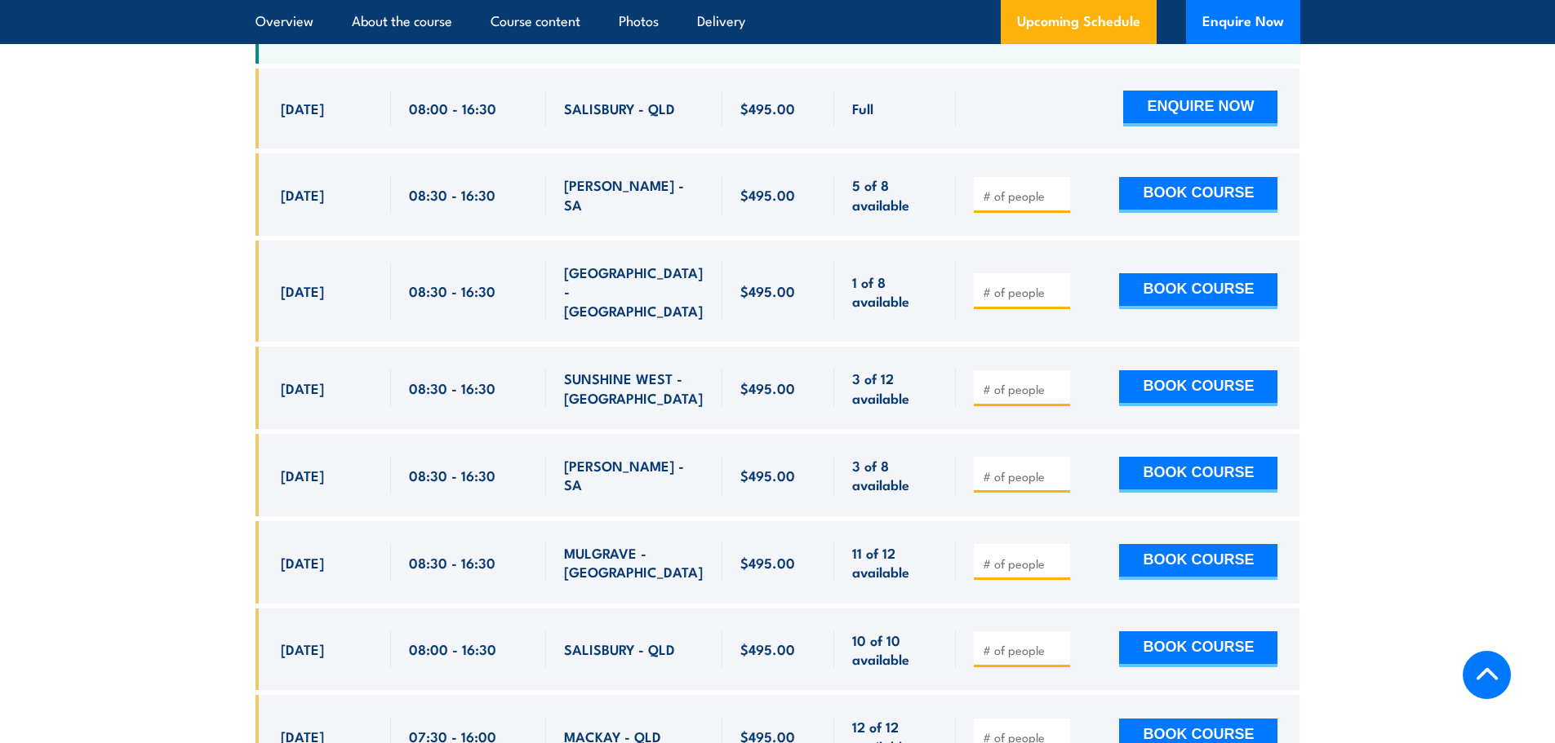
scroll to position [3264, 0]
